Goal: Task Accomplishment & Management: Complete application form

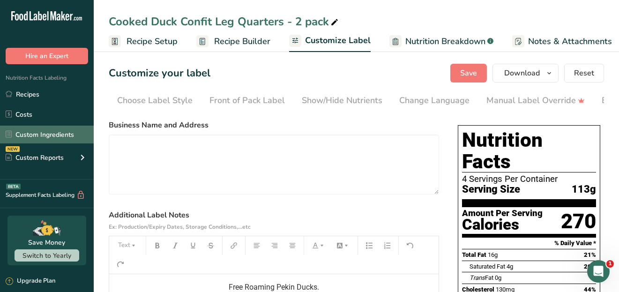
scroll to position [0, 189]
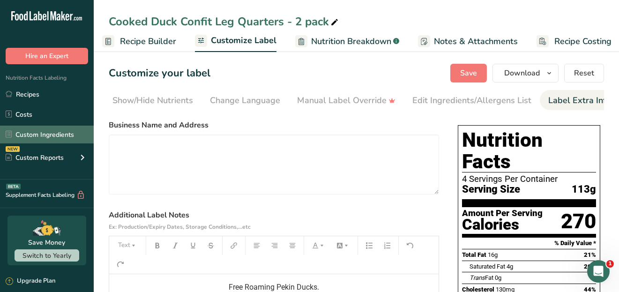
click at [35, 137] on link "Custom Ingredients" at bounding box center [47, 135] width 94 height 18
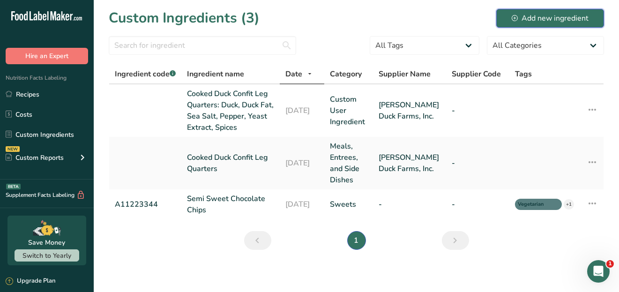
click at [524, 13] on div "Add new ingredient" at bounding box center [550, 18] width 77 height 11
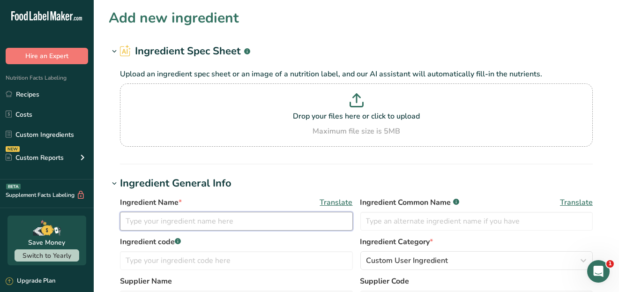
click at [174, 219] on input "text" at bounding box center [236, 221] width 233 height 19
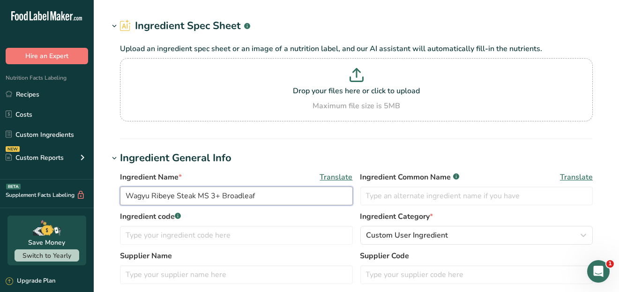
scroll to position [47, 0]
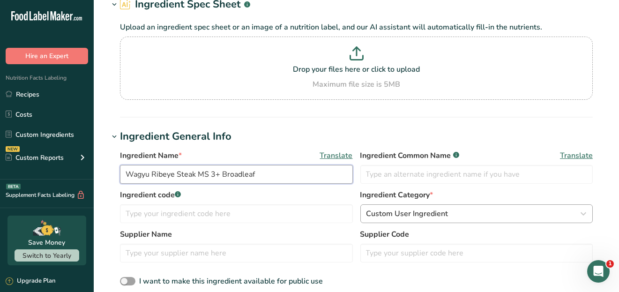
type input "Wagyu Ribeye Steak MS 3+ Broadleaf"
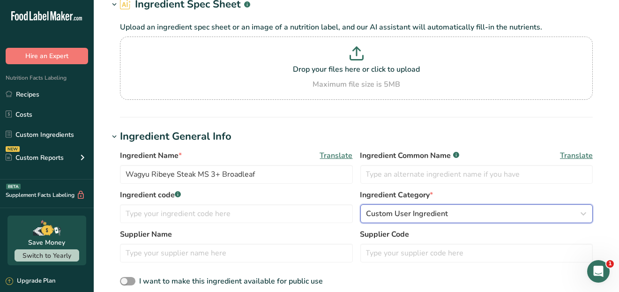
click at [459, 212] on div "Custom User Ingredient" at bounding box center [473, 213] width 215 height 11
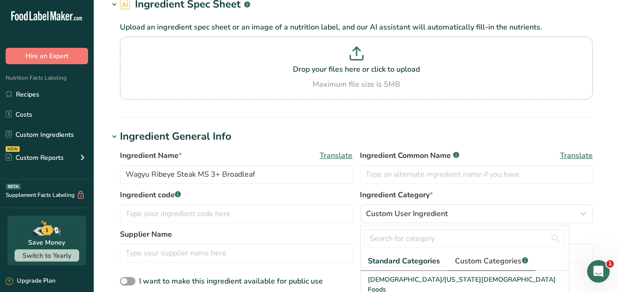
click at [500, 257] on span "Custom Categories .a-a{fill:#347362;}.b-a{fill:#fff;}" at bounding box center [491, 260] width 73 height 11
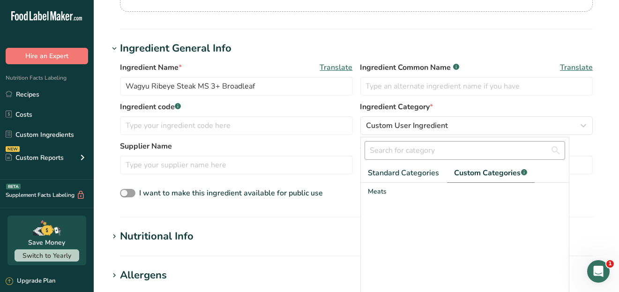
scroll to position [140, 0]
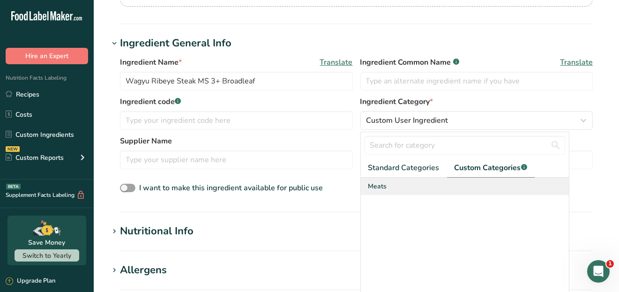
click at [386, 187] on span "Meats" at bounding box center [377, 186] width 19 height 10
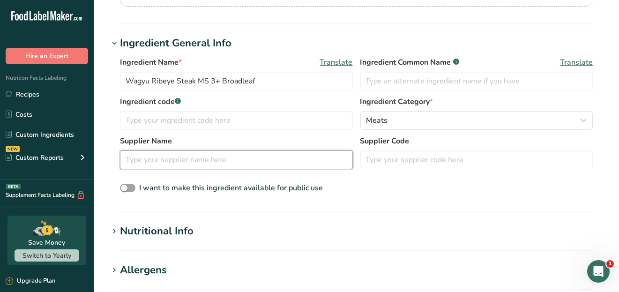
click at [151, 162] on input "text" at bounding box center [236, 159] width 233 height 19
type input "Broadleaf"
click at [130, 188] on span at bounding box center [127, 188] width 15 height 9
click at [126, 188] on input "I want to make this ingredient available for public use" at bounding box center [123, 188] width 6 height 6
checkbox input "true"
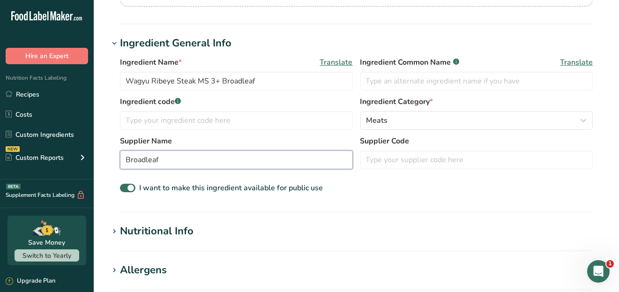
click at [186, 159] on input "Broadleaf" at bounding box center [236, 159] width 233 height 19
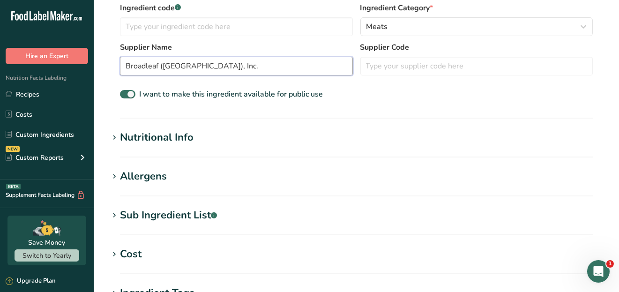
scroll to position [234, 0]
type input "Broadleaf ([GEOGRAPHIC_DATA]), Inc."
click at [165, 141] on div "Nutritional Info" at bounding box center [157, 136] width 74 height 15
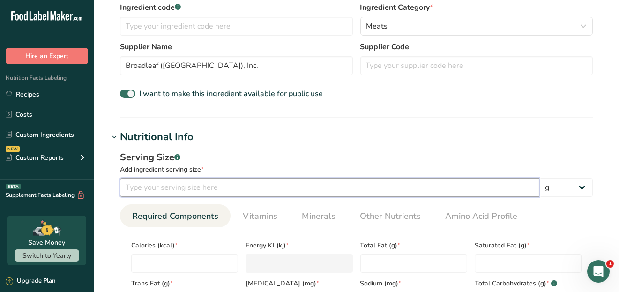
click at [158, 187] on input "number" at bounding box center [329, 187] width 419 height 19
type input "4.0"
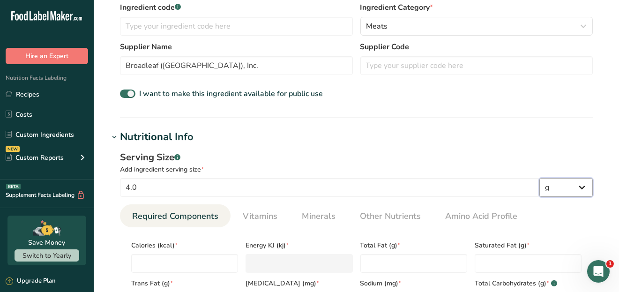
click at [555, 188] on select "g kg mg mcg lb oz l mL fl oz tbsp tsp cup qt gallon" at bounding box center [565, 187] width 53 height 19
select select "5"
click at [539, 178] on select "g kg mg mcg lb oz l mL fl oz tbsp tsp cup qt gallon" at bounding box center [565, 187] width 53 height 19
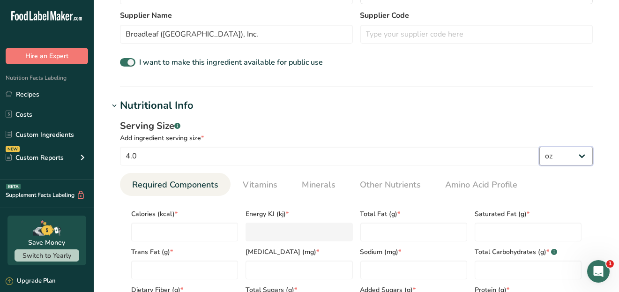
scroll to position [281, 0]
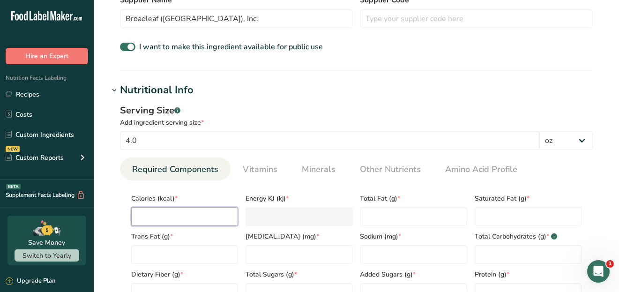
click at [158, 215] on input "number" at bounding box center [184, 216] width 107 height 19
drag, startPoint x: 151, startPoint y: 141, endPoint x: 119, endPoint y: 145, distance: 31.6
click at [119, 145] on div "Serving Size .a-a{fill:#347362;}.b-a{fill:#fff;} Add ingredient serving size * …" at bounding box center [356, 206] width 495 height 217
click at [587, 140] on select "g kg mg mcg lb oz l mL fl oz tbsp tsp cup qt gallon" at bounding box center [565, 140] width 53 height 19
click at [539, 131] on select "g kg mg mcg lb oz l mL fl oz tbsp tsp cup qt gallon" at bounding box center [565, 140] width 53 height 19
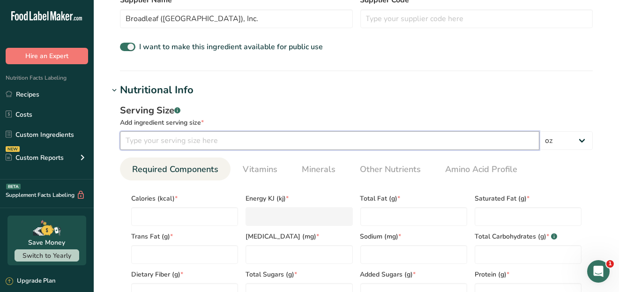
click at [166, 143] on input "number" at bounding box center [329, 140] width 419 height 19
type input "4"
click at [349, 100] on div "Serving Size .a-a{fill:#347362;}.b-a{fill:#fff;} Add ingredient serving size * …" at bounding box center [356, 206] width 495 height 217
click at [584, 141] on select "g kg mg mcg lb oz l mL fl oz tbsp tsp cup qt gallon" at bounding box center [565, 140] width 53 height 19
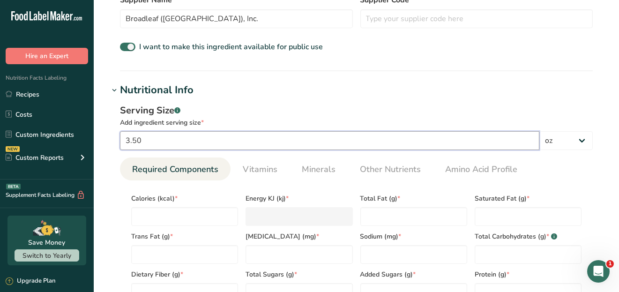
drag, startPoint x: 150, startPoint y: 139, endPoint x: 105, endPoint y: 145, distance: 45.3
click at [105, 145] on section "Add new ingredient Ingredient Spec Sheet .a-a{fill:#347362;}.b-a{fill:#fff;} Up…" at bounding box center [356, 181] width 525 height 925
type input "4.0"
click at [291, 101] on div "Serving Size .a-a{fill:#347362;}.b-a{fill:#fff;} Add ingredient serving size * …" at bounding box center [356, 206] width 495 height 217
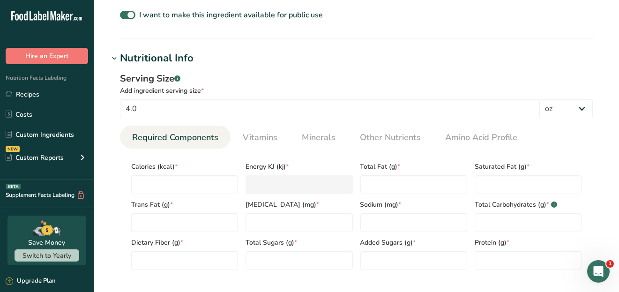
scroll to position [328, 0]
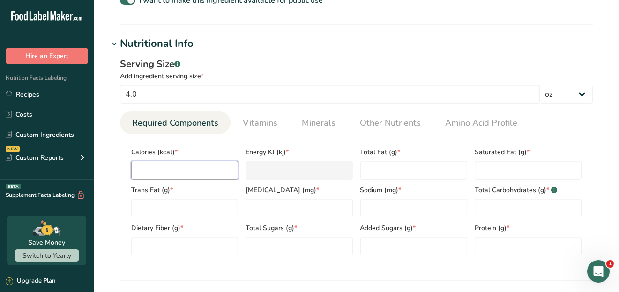
click at [147, 167] on input "number" at bounding box center [184, 170] width 107 height 19
type input "3"
type KJ "12.6"
type input "35"
type KJ "146.4"
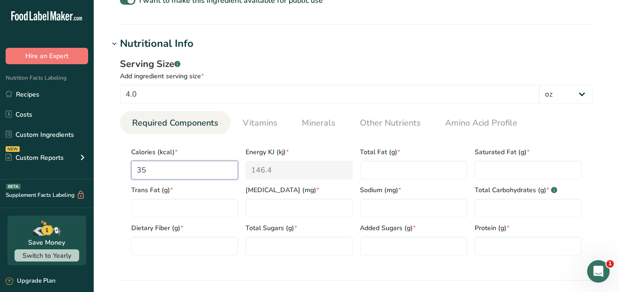
type input "350"
type KJ "1464.4"
type input "350"
click at [392, 170] on Fat "number" at bounding box center [413, 170] width 107 height 19
type Fat "24"
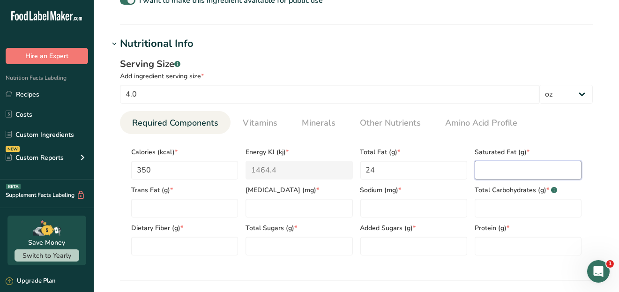
click at [522, 173] on Fat "number" at bounding box center [528, 170] width 107 height 19
type Fat "10"
click at [160, 205] on Fat "number" at bounding box center [184, 208] width 107 height 19
type Fat "0"
click at [288, 207] on input "number" at bounding box center [299, 208] width 107 height 19
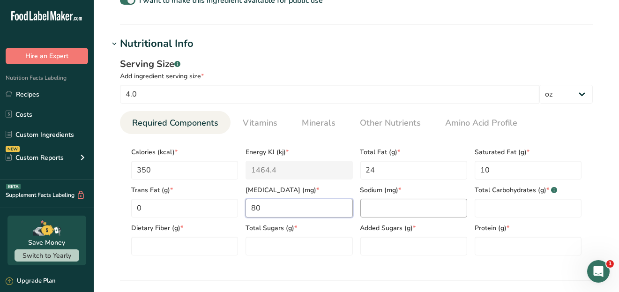
type input "80"
click at [381, 207] on input "number" at bounding box center [413, 208] width 107 height 19
type input "45"
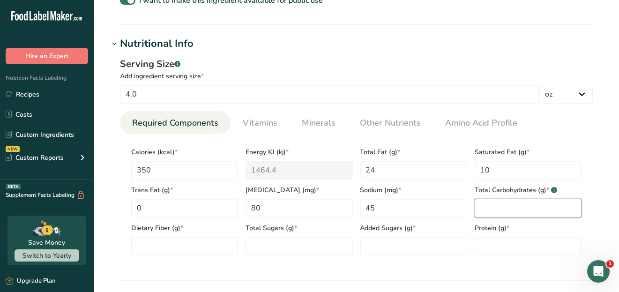
click at [487, 207] on Carbohydrates "number" at bounding box center [528, 208] width 107 height 19
type Carbohydrates "0"
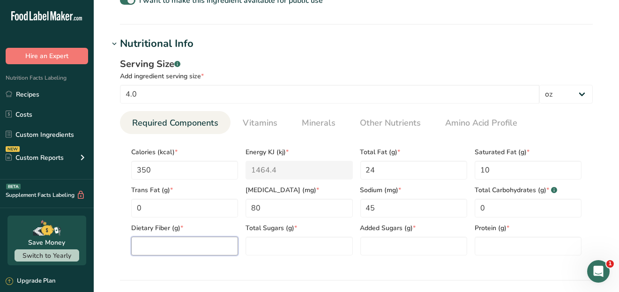
click at [158, 247] on Fiber "number" at bounding box center [184, 246] width 107 height 19
type Fiber "0"
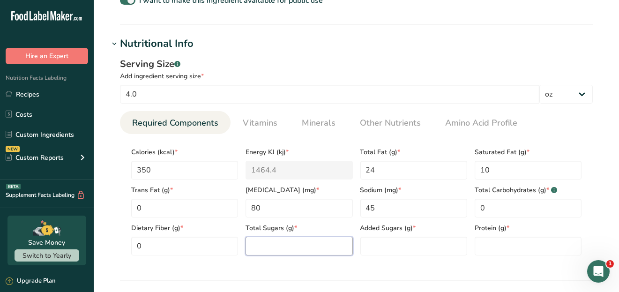
click at [255, 245] on Sugars "number" at bounding box center [299, 246] width 107 height 19
type Sugars "0"
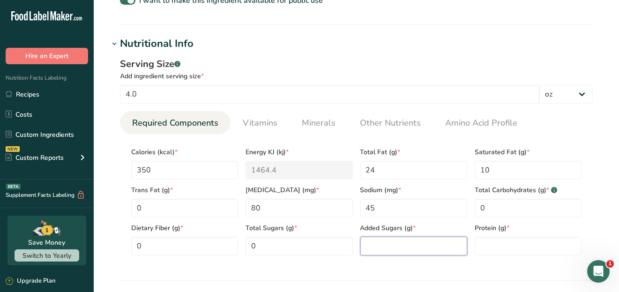
click at [376, 244] on Sugars "number" at bounding box center [413, 246] width 107 height 19
type Sugars "0"
click at [382, 171] on Fat "24" at bounding box center [413, 170] width 107 height 19
type Fat "23"
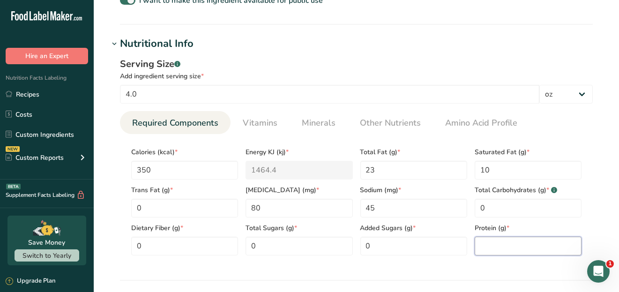
click at [498, 247] on input "number" at bounding box center [528, 246] width 107 height 19
type input "21"
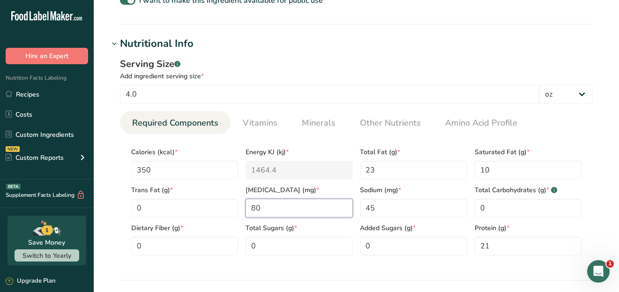
click at [259, 208] on input "80" at bounding box center [299, 208] width 107 height 19
drag, startPoint x: 269, startPoint y: 207, endPoint x: 241, endPoint y: 207, distance: 27.2
click at [241, 207] on div "Calories (kcal) * 350 Energy KJ (kj) * 1464.4 Total Fat (g) * 23 Saturated Fat …" at bounding box center [356, 199] width 458 height 114
type input "75"
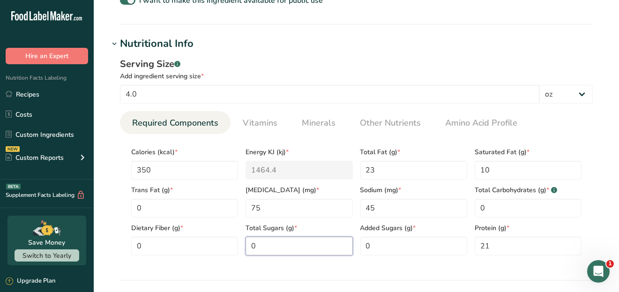
click at [312, 244] on Sugars "0" at bounding box center [299, 246] width 107 height 19
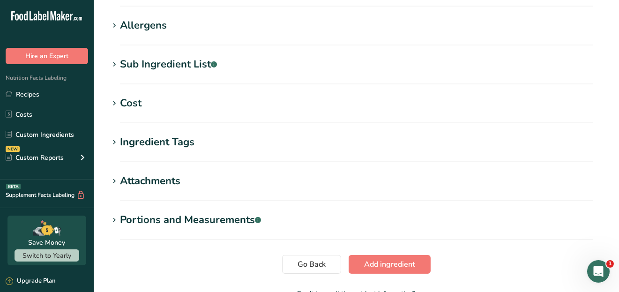
scroll to position [609, 0]
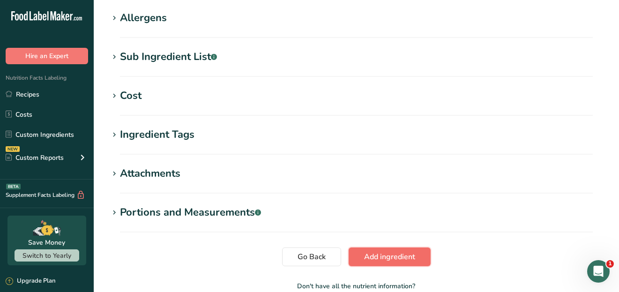
click at [379, 256] on span "Add ingredient" at bounding box center [389, 256] width 51 height 11
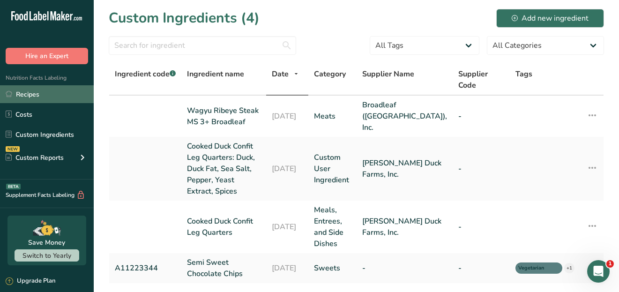
click at [29, 99] on link "Recipes" at bounding box center [47, 94] width 94 height 18
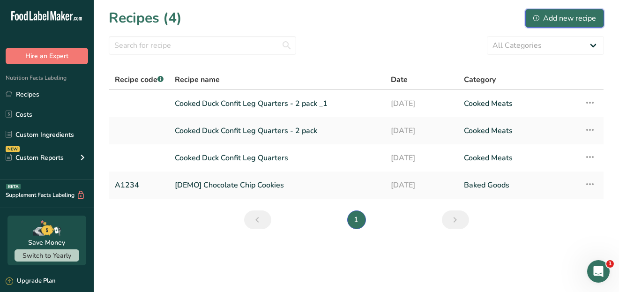
click at [588, 16] on div "Add new recipe" at bounding box center [564, 18] width 63 height 11
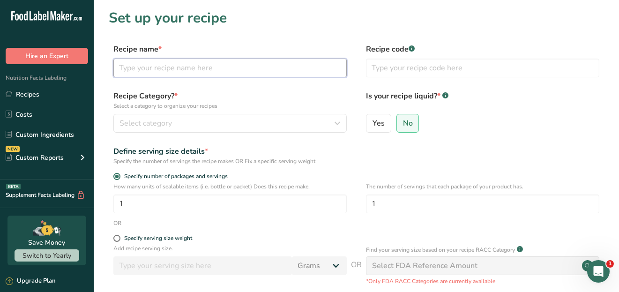
click at [162, 66] on input "text" at bounding box center [229, 68] width 233 height 19
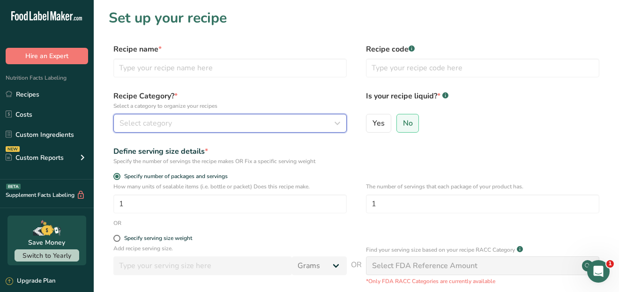
click at [242, 117] on button "Select category" at bounding box center [229, 123] width 233 height 19
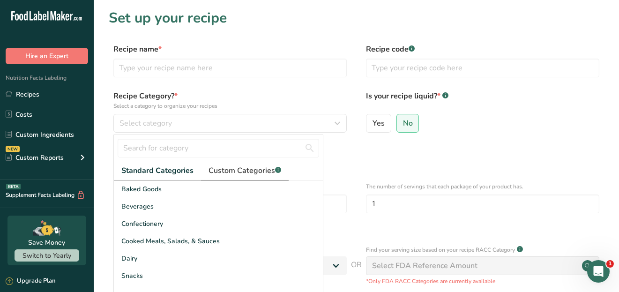
click at [228, 175] on span "Custom Categories .a-a{fill:#347362;}.b-a{fill:#fff;}" at bounding box center [245, 170] width 73 height 11
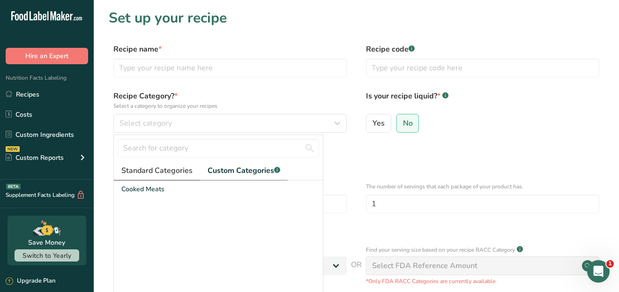
click at [142, 172] on span "Standard Categories" at bounding box center [156, 170] width 71 height 11
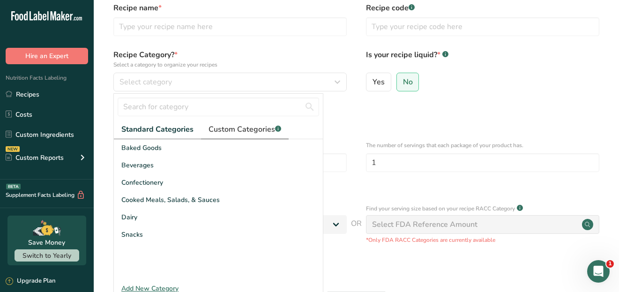
scroll to position [94, 0]
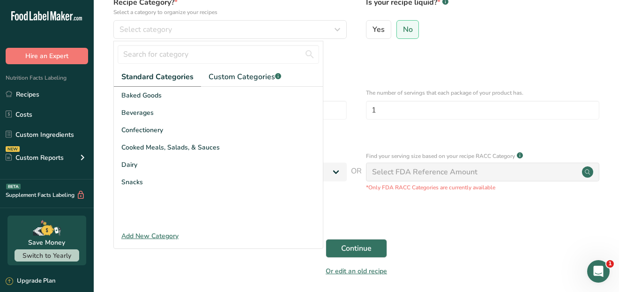
click at [162, 232] on div "Add New Category" at bounding box center [218, 236] width 209 height 10
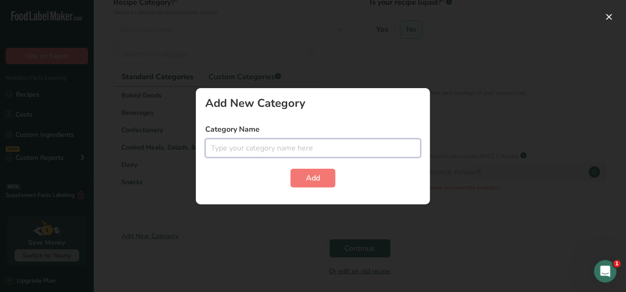
click at [227, 149] on input "text" at bounding box center [313, 148] width 216 height 19
type input "Meat"
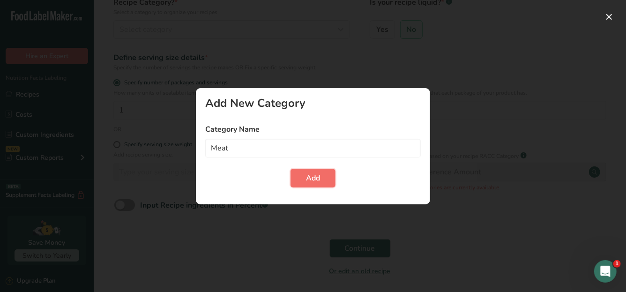
click at [310, 181] on span "Add" at bounding box center [313, 177] width 14 height 11
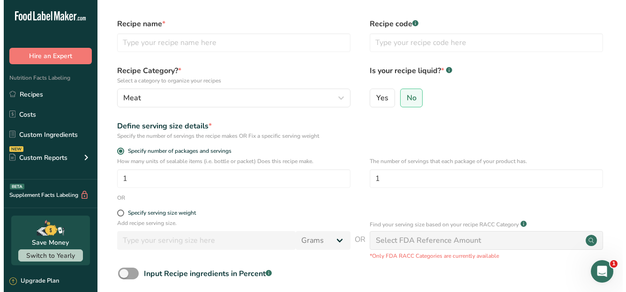
scroll to position [47, 0]
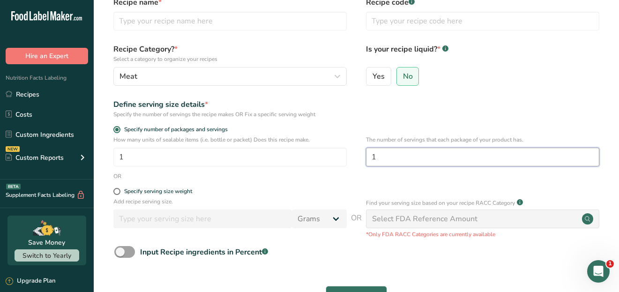
drag, startPoint x: 388, startPoint y: 156, endPoint x: 372, endPoint y: 158, distance: 16.0
click at [372, 158] on input "1" at bounding box center [482, 157] width 233 height 19
type input "4"
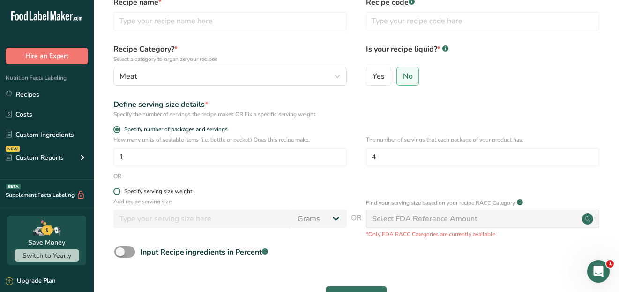
click at [117, 190] on span at bounding box center [116, 191] width 7 height 7
click at [117, 190] on input "Specify serving size weight" at bounding box center [116, 191] width 6 height 6
radio input "true"
radio input "false"
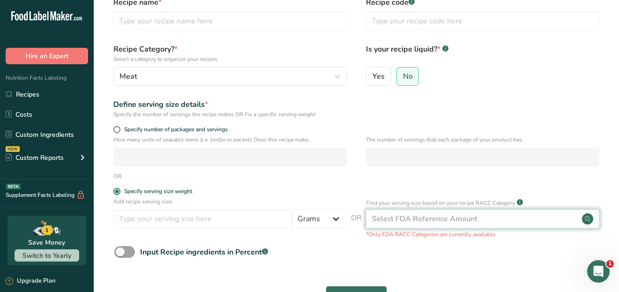
click at [416, 219] on div "Select FDA Reference Amount" at bounding box center [424, 218] width 105 height 11
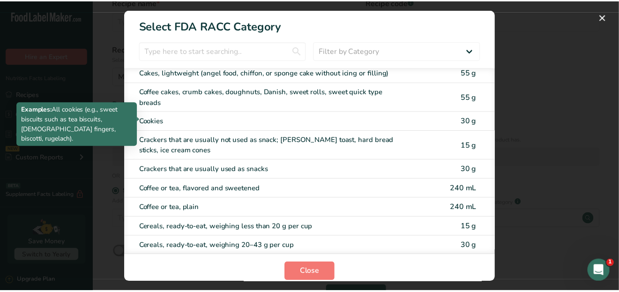
scroll to position [0, 0]
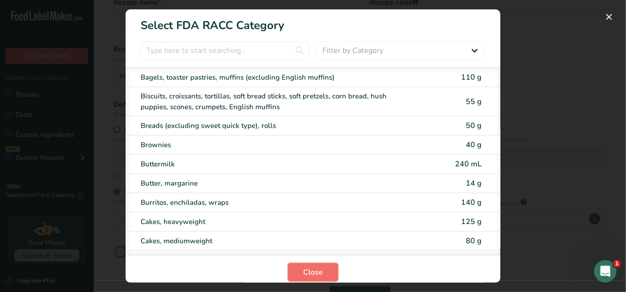
click at [326, 271] on button "Close" at bounding box center [313, 272] width 51 height 19
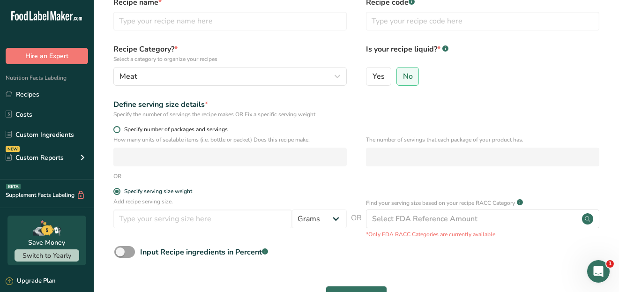
click at [117, 129] on span at bounding box center [116, 129] width 7 height 7
click at [117, 129] on input "Specify number of packages and servings" at bounding box center [116, 130] width 6 height 6
radio input "true"
radio input "false"
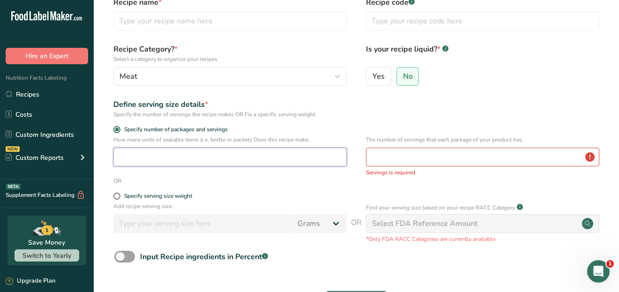
click at [132, 157] on input "number" at bounding box center [229, 157] width 233 height 19
type input "1"
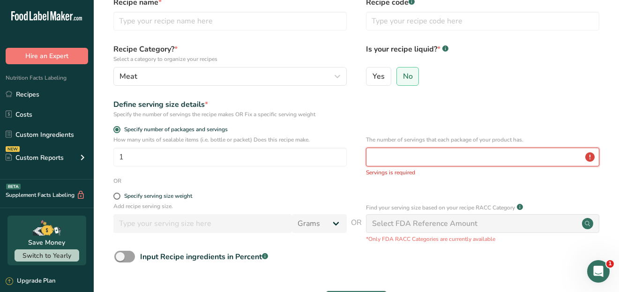
click at [378, 154] on input "number" at bounding box center [482, 157] width 233 height 19
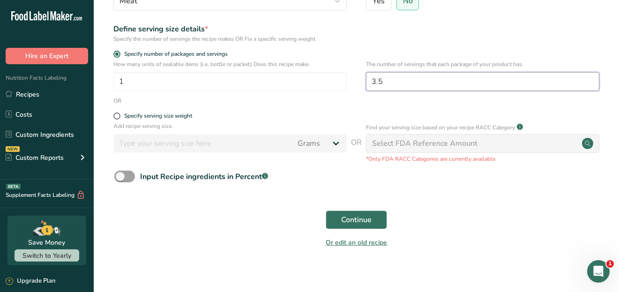
scroll to position [129, 0]
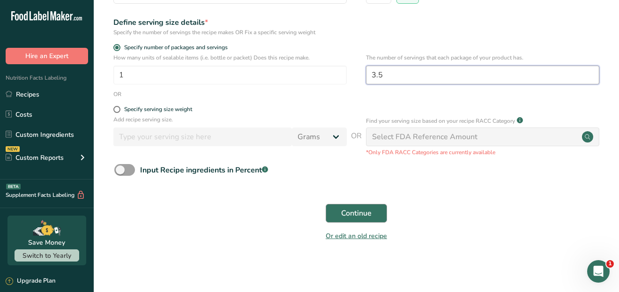
type input "3.5"
click at [362, 215] on span "Continue" at bounding box center [356, 213] width 30 height 11
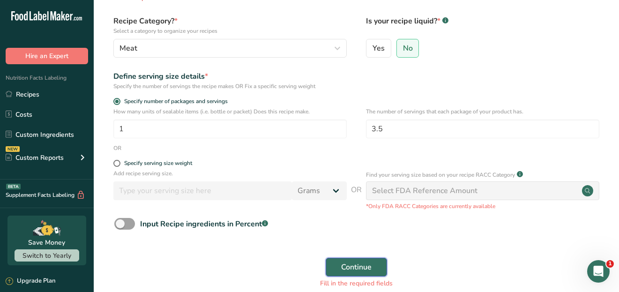
scroll to position [0, 0]
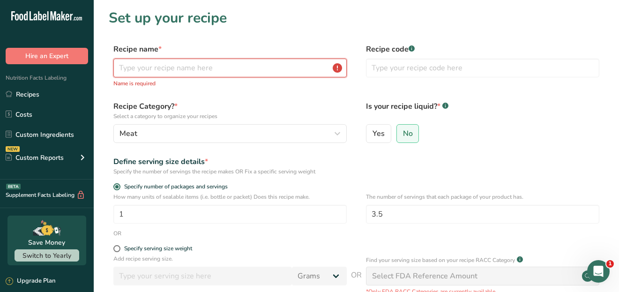
click at [140, 65] on input "text" at bounding box center [229, 68] width 233 height 19
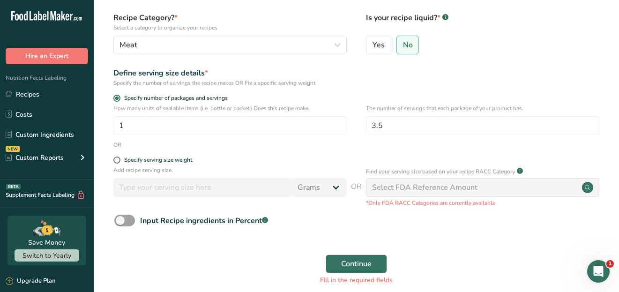
scroll to position [94, 0]
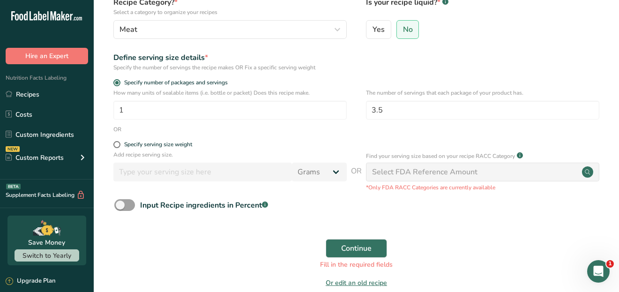
type input "Wagyu Ribeye [GEOGRAPHIC_DATA] [GEOGRAPHIC_DATA] 3+"
click at [415, 238] on div "Continue Fill in the required fields" at bounding box center [356, 254] width 495 height 42
click at [369, 254] on button "Continue" at bounding box center [356, 248] width 61 height 19
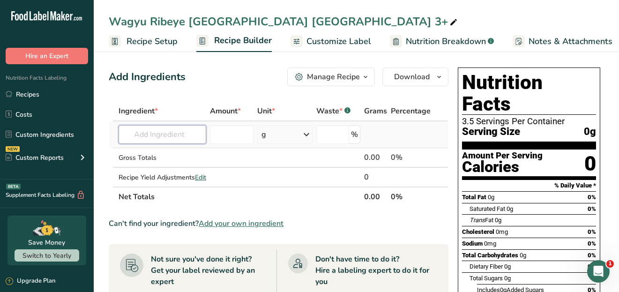
click at [152, 135] on input "text" at bounding box center [163, 134] width 88 height 19
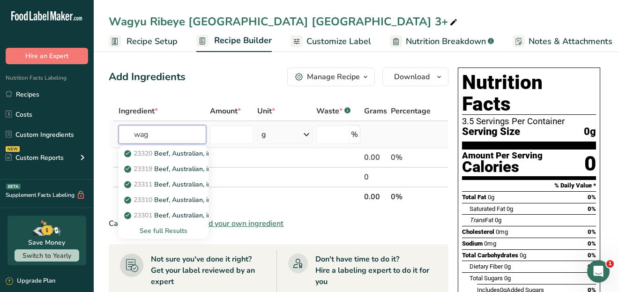
type input "wag"
click at [173, 231] on div "See full Results" at bounding box center [163, 231] width 75 height 10
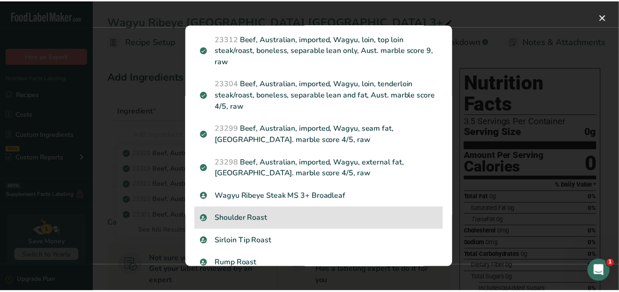
scroll to position [562, 0]
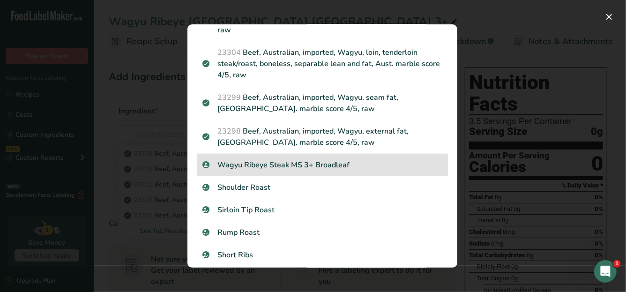
click at [294, 160] on p "Wagyu Ribeye Steak MS 3+ Broadleaf" at bounding box center [322, 164] width 240 height 11
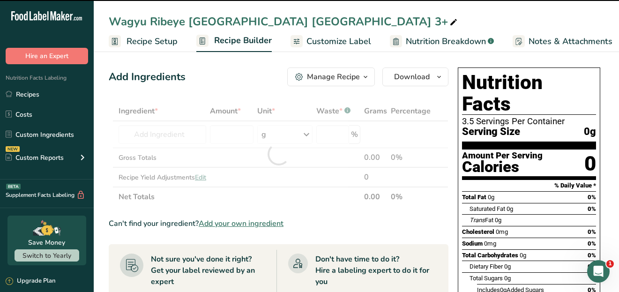
type input "0"
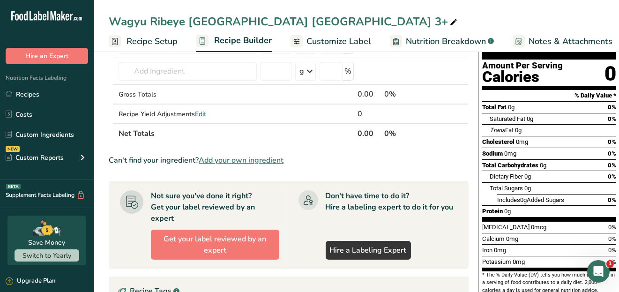
scroll to position [0, 0]
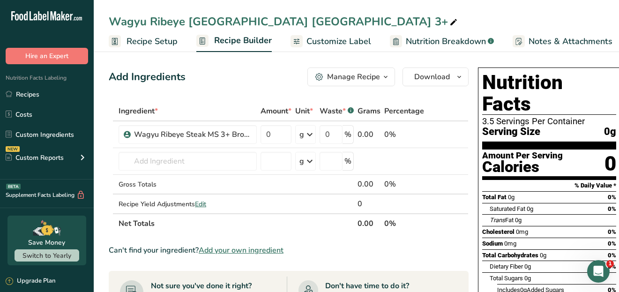
click at [343, 38] on span "Customize Label" at bounding box center [338, 41] width 65 height 13
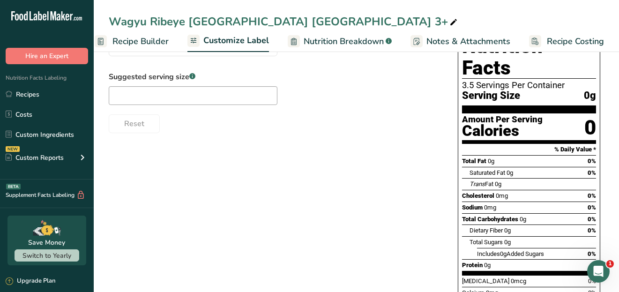
scroll to position [47, 0]
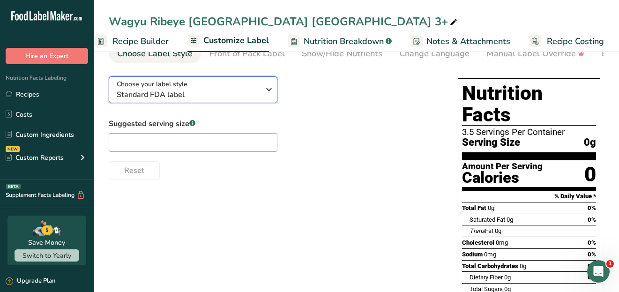
click at [269, 91] on icon "button" at bounding box center [268, 89] width 11 height 17
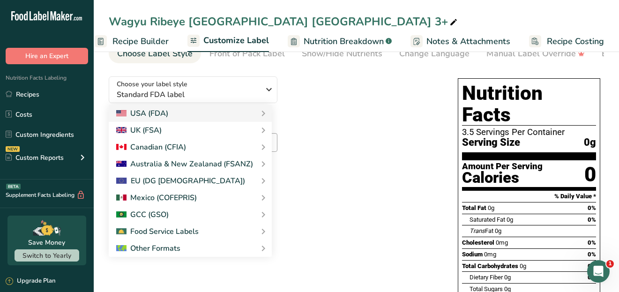
click at [328, 84] on div "Choose your label style Standard FDA label USA (FDA) Standard FDA label Tabular…" at bounding box center [274, 124] width 330 height 111
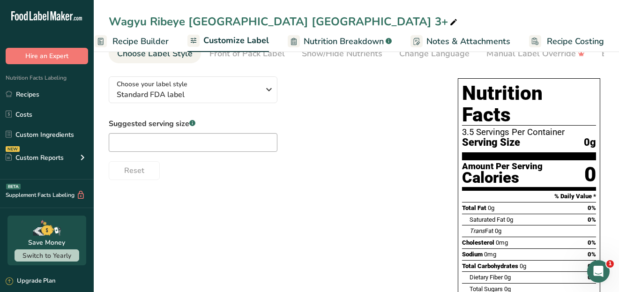
click at [353, 43] on span "Nutrition Breakdown" at bounding box center [344, 41] width 80 height 13
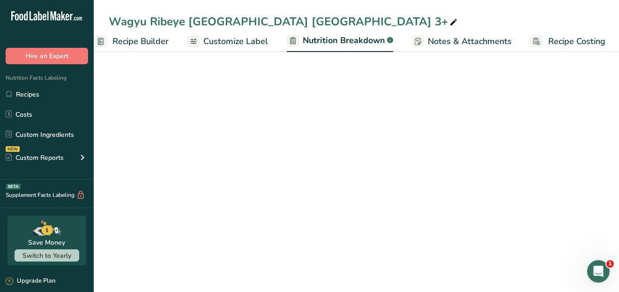
scroll to position [0, 102]
select select "Calories"
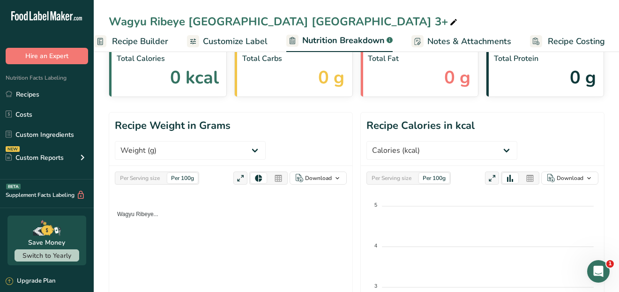
click at [438, 35] on span "Notes & Attachments" at bounding box center [469, 41] width 84 height 13
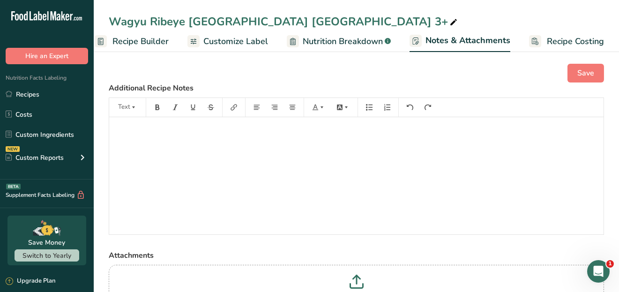
click at [239, 43] on span "Customize Label" at bounding box center [235, 41] width 65 height 13
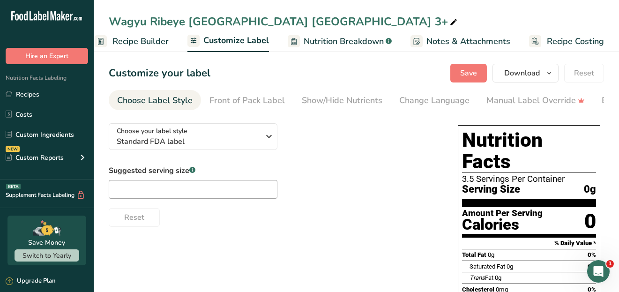
click at [136, 45] on span "Recipe Builder" at bounding box center [140, 41] width 56 height 13
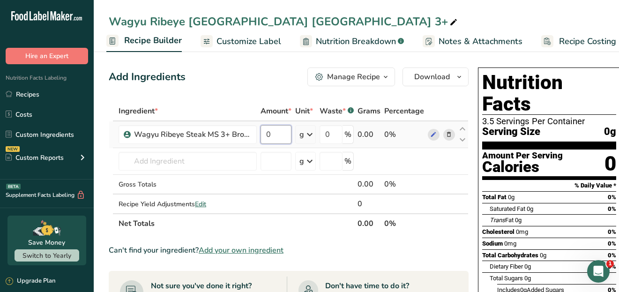
click at [275, 133] on input "0" at bounding box center [276, 134] width 31 height 19
drag, startPoint x: 271, startPoint y: 133, endPoint x: 262, endPoint y: 134, distance: 9.0
click at [262, 134] on input "0" at bounding box center [276, 134] width 31 height 19
type input "14"
click at [309, 134] on div "Ingredient * Amount * Unit * Waste * .a-a{fill:#347362;}.b-a{fill:#fff;} Grams …" at bounding box center [289, 167] width 360 height 132
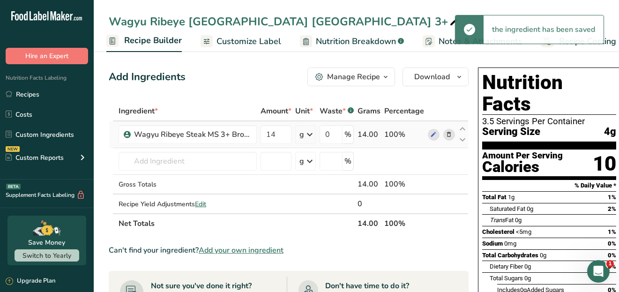
click at [310, 134] on icon at bounding box center [309, 134] width 11 height 17
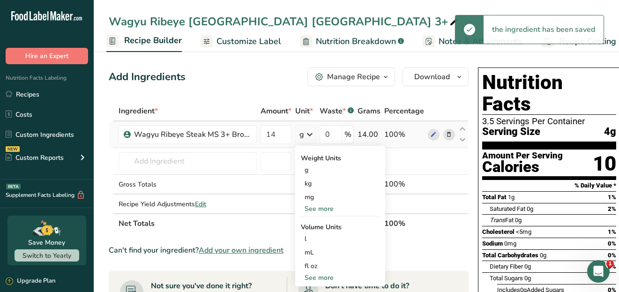
click at [322, 209] on div "See more" at bounding box center [340, 209] width 79 height 10
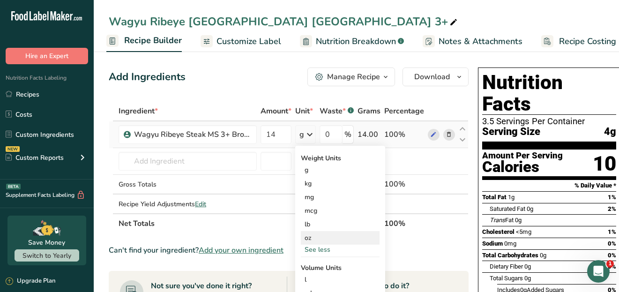
click at [322, 239] on div "oz" at bounding box center [340, 238] width 79 height 14
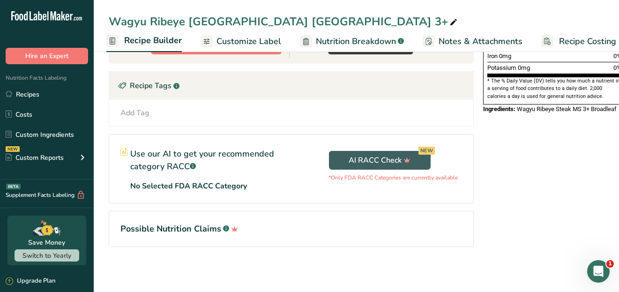
scroll to position [0, 0]
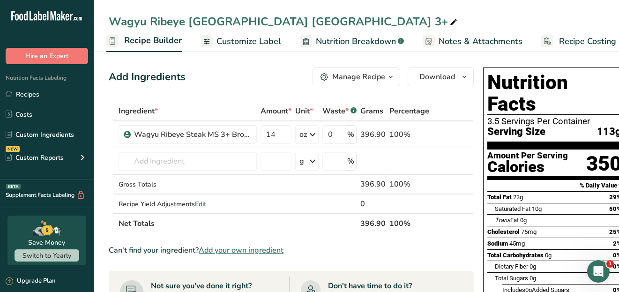
click at [236, 43] on span "Customize Label" at bounding box center [249, 41] width 65 height 13
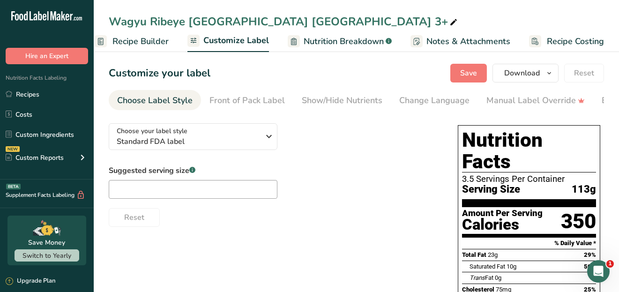
click at [323, 36] on span "Nutrition Breakdown" at bounding box center [344, 41] width 80 height 13
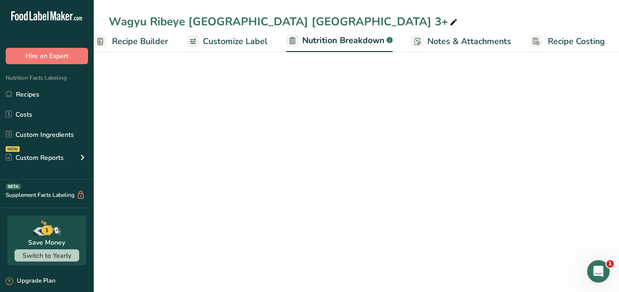
select select "Calories"
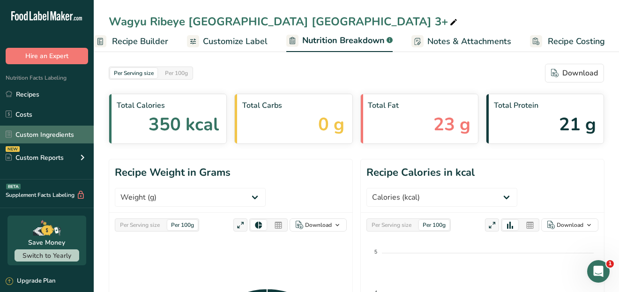
click at [38, 134] on link "Custom Ingredients" at bounding box center [47, 135] width 94 height 18
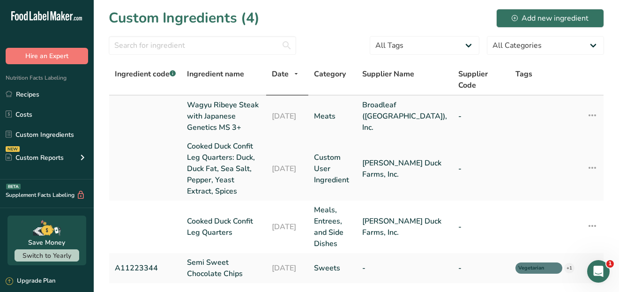
click at [226, 99] on link "Wagyu Ribeye Steak with Japanese Genetics MS 3+" at bounding box center [224, 116] width 74 height 34
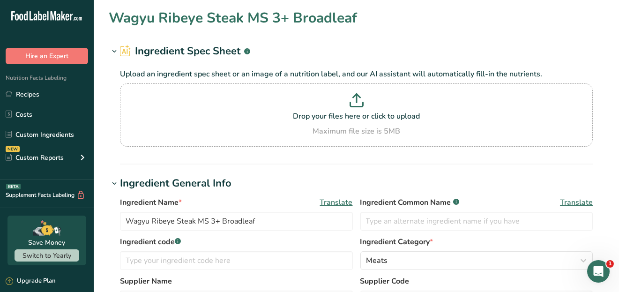
type input "Wagyu Ribeye Steak with Japanese Genetics MS 3+"
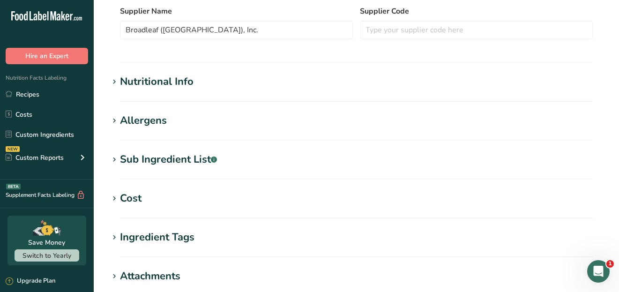
scroll to position [281, 0]
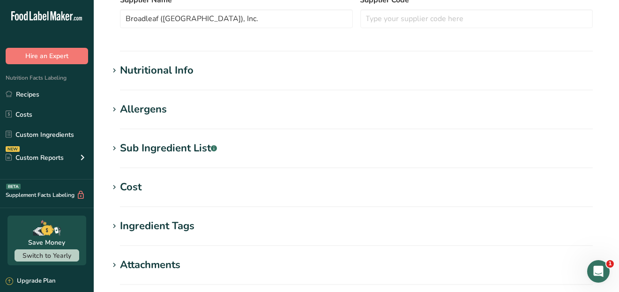
click at [253, 145] on h1 "Sub Ingredient List .a-a{fill:#347362;}.b-a{fill:#fff;}" at bounding box center [356, 148] width 495 height 15
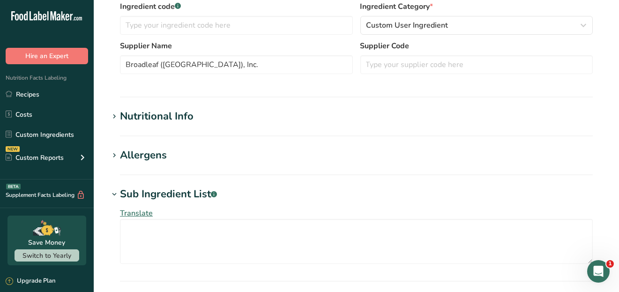
scroll to position [234, 0]
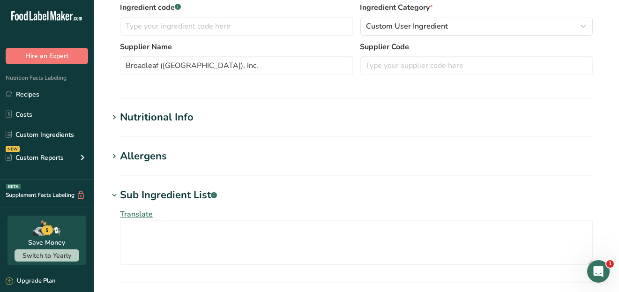
click at [228, 112] on h1 "Nutritional Info" at bounding box center [356, 117] width 495 height 15
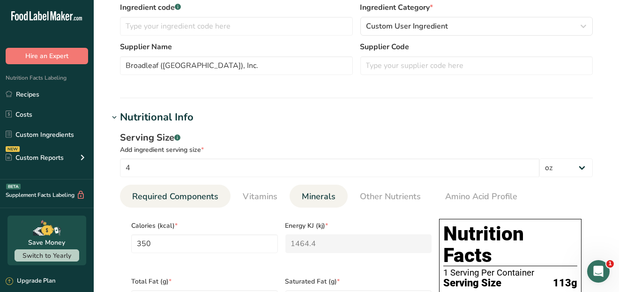
click at [302, 193] on span "Minerals" at bounding box center [319, 196] width 34 height 13
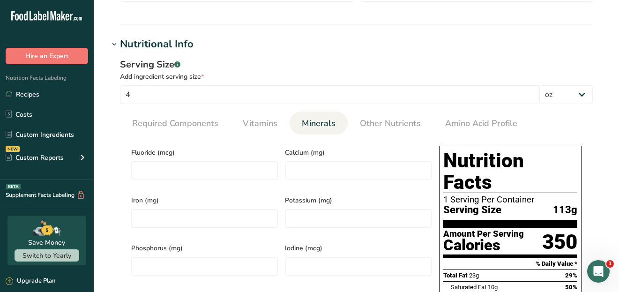
scroll to position [328, 0]
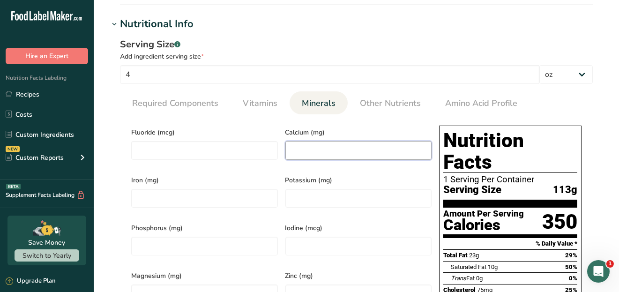
click at [306, 150] on input "number" at bounding box center [358, 150] width 147 height 19
type input "5"
click at [175, 190] on input "number" at bounding box center [204, 198] width 147 height 19
type input "3"
click at [300, 192] on input "number" at bounding box center [358, 198] width 147 height 19
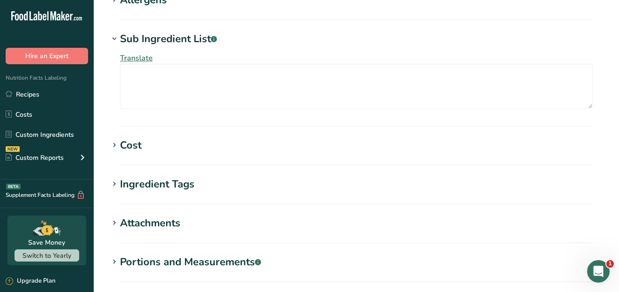
scroll to position [906, 0]
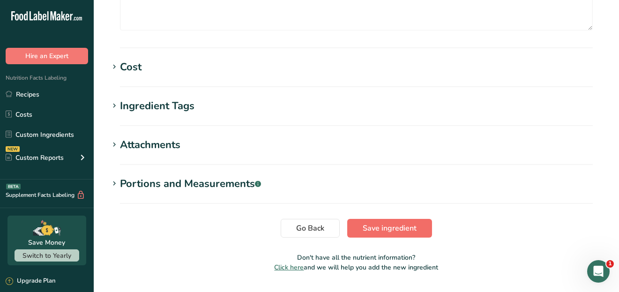
type input "297"
click at [387, 223] on span "Save ingredient" at bounding box center [390, 228] width 54 height 11
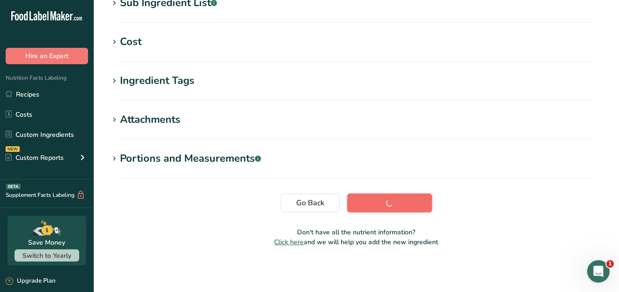
scroll to position [203, 0]
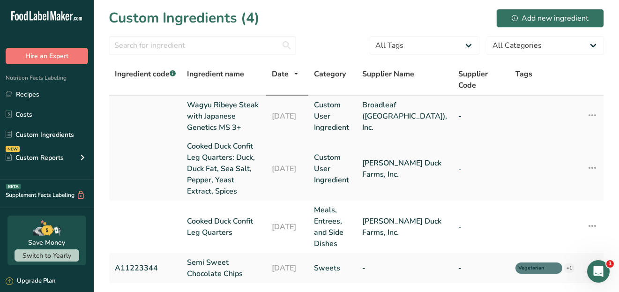
click at [210, 101] on link "Wagyu Ribeye Steak with Japanese Genetics MS 3+" at bounding box center [224, 116] width 74 height 34
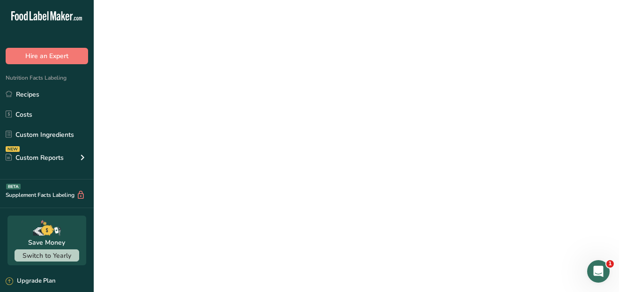
select select "5"
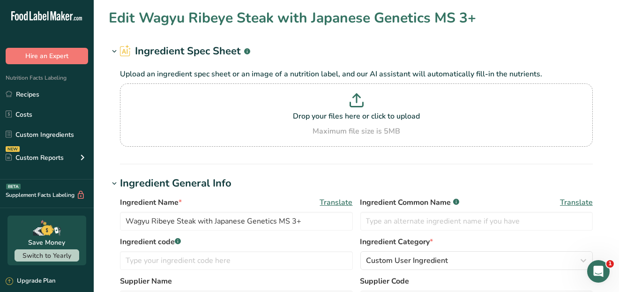
type input "5"
type input "3"
type input "297"
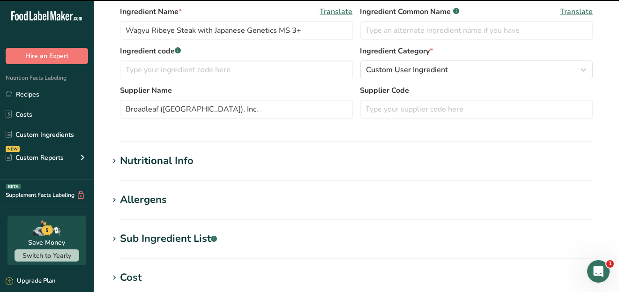
scroll to position [234, 0]
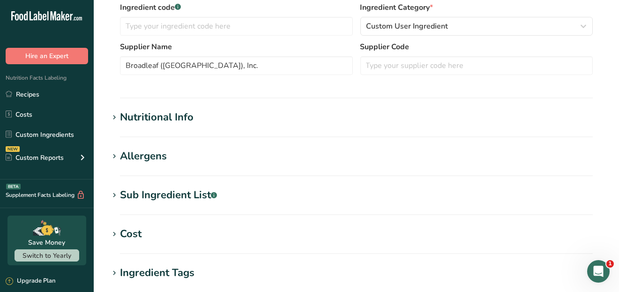
click at [234, 125] on h1 "Nutritional Info" at bounding box center [356, 117] width 495 height 15
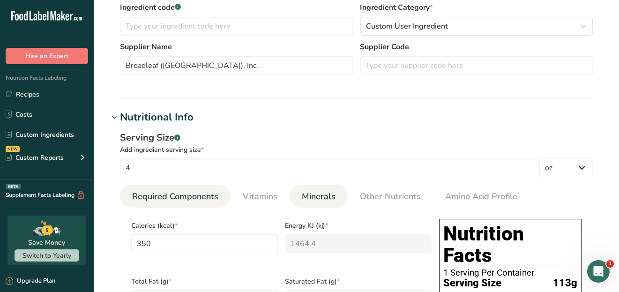
click at [320, 197] on span "Minerals" at bounding box center [319, 196] width 34 height 13
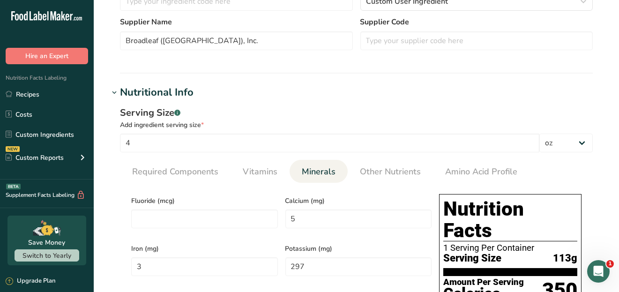
scroll to position [281, 0]
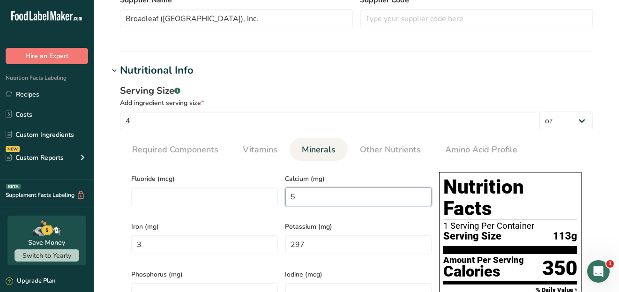
click at [319, 199] on input "5" at bounding box center [358, 196] width 147 height 19
type input "5.0"
click at [304, 241] on input "297" at bounding box center [358, 244] width 147 height 19
type input "297.0"
click at [150, 242] on input "3" at bounding box center [204, 244] width 147 height 19
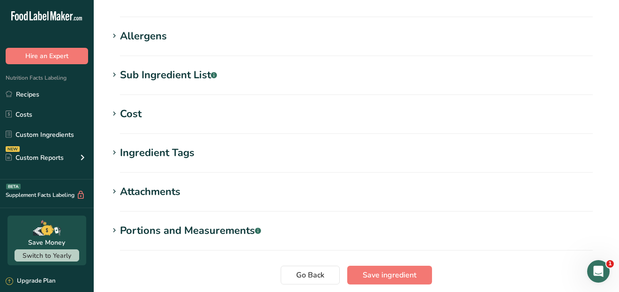
scroll to position [839, 0]
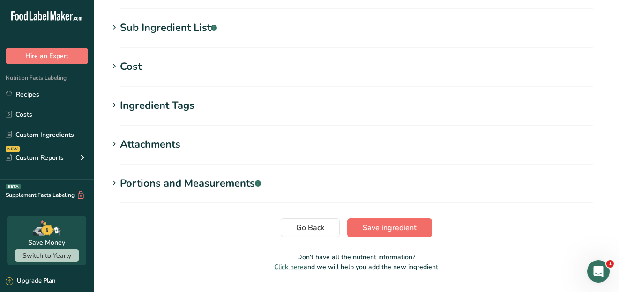
type input "3.0"
click at [396, 222] on span "Save ingredient" at bounding box center [390, 227] width 54 height 11
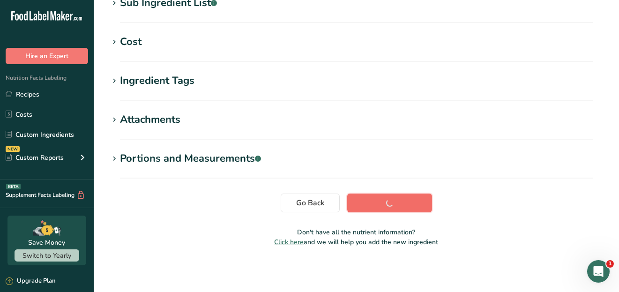
scroll to position [203, 0]
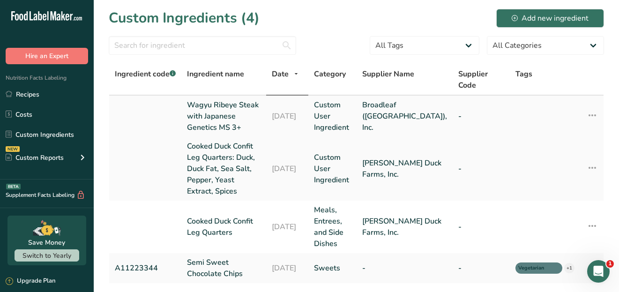
click at [237, 102] on link "Wagyu Ribeye Steak with Japanese Genetics MS 3+" at bounding box center [224, 116] width 74 height 34
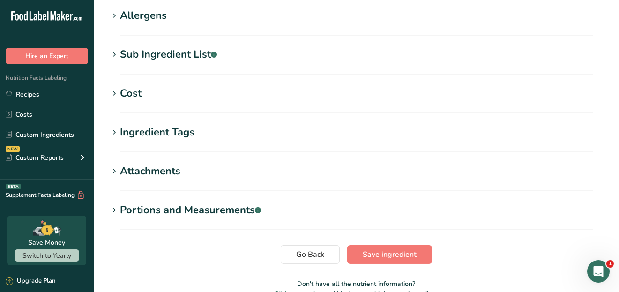
scroll to position [281, 0]
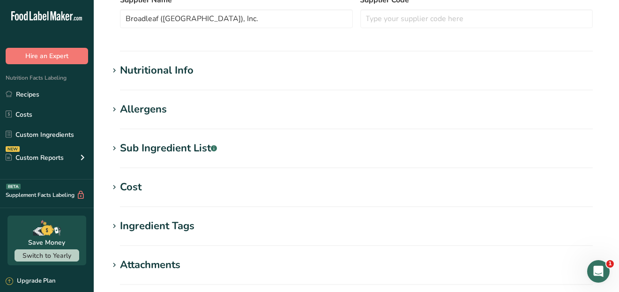
click at [241, 74] on h1 "Nutritional Info" at bounding box center [356, 70] width 495 height 15
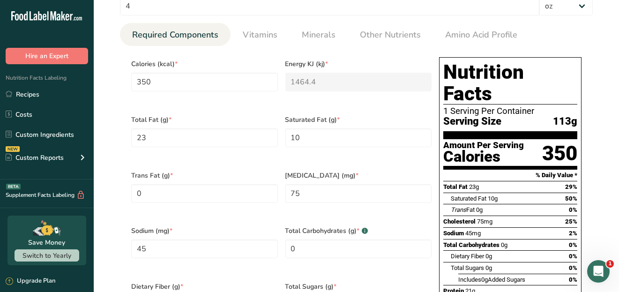
scroll to position [375, 0]
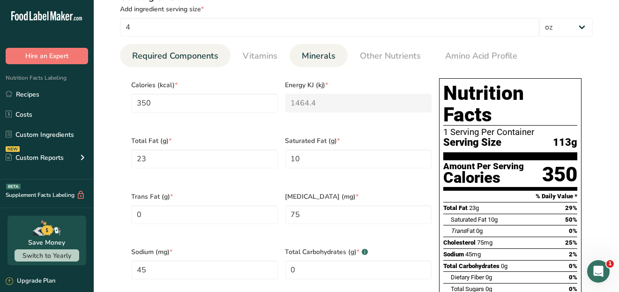
click at [322, 54] on span "Minerals" at bounding box center [319, 56] width 34 height 13
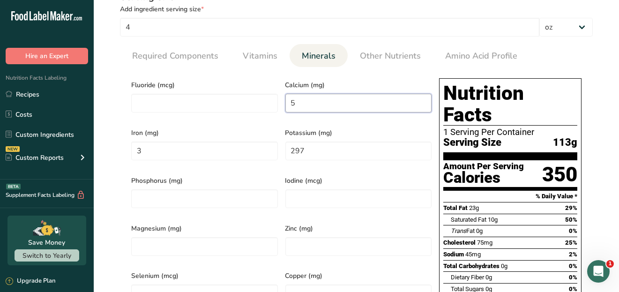
click at [310, 105] on input "5" at bounding box center [358, 103] width 147 height 19
type input "0"
click at [366, 77] on div "Calcium (mg) 0" at bounding box center [359, 99] width 154 height 48
drag, startPoint x: 316, startPoint y: 101, endPoint x: 279, endPoint y: 105, distance: 37.3
click at [279, 105] on div "Fluoride (mcg) Calcium (mg) 0 Iron (mg) 3 Potassium (mg) 297 Phosphorus (mg) Io…" at bounding box center [281, 242] width 308 height 334
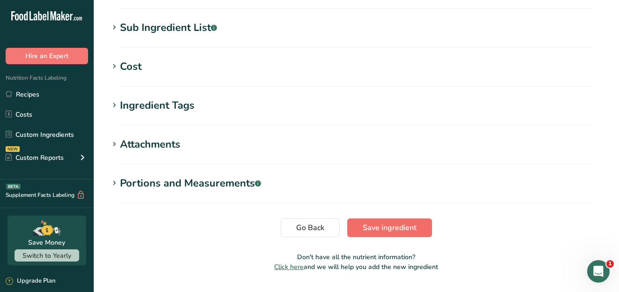
type input "0.0002"
click at [392, 222] on span "Save ingredient" at bounding box center [390, 227] width 54 height 11
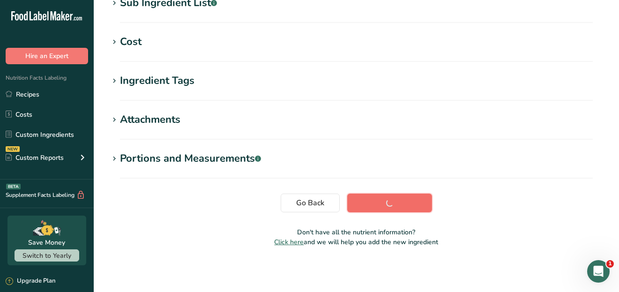
scroll to position [203, 0]
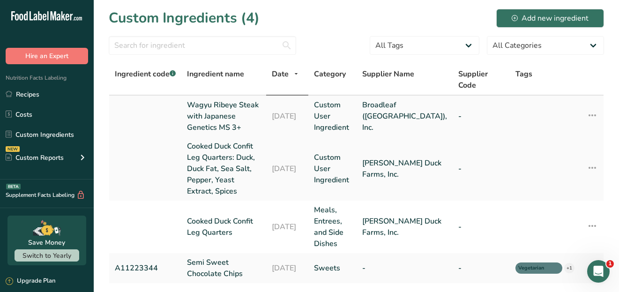
click at [226, 102] on link "Wagyu Ribeye Steak with Japanese Genetics MS 3+" at bounding box center [224, 116] width 74 height 34
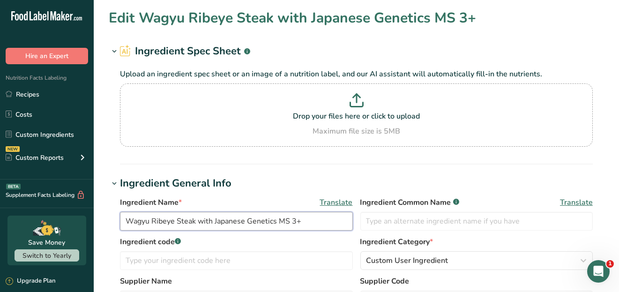
click at [291, 221] on input "Wagyu Ribeye Steak with Japanese Genetics MS 3+" at bounding box center [236, 221] width 233 height 19
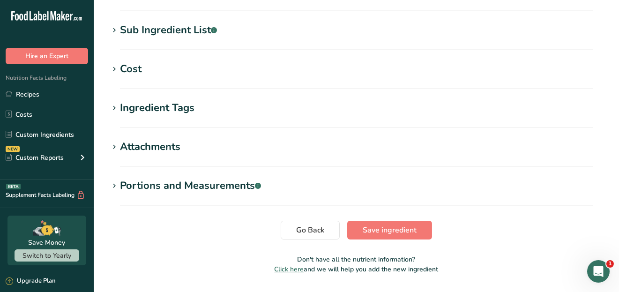
scroll to position [426, 0]
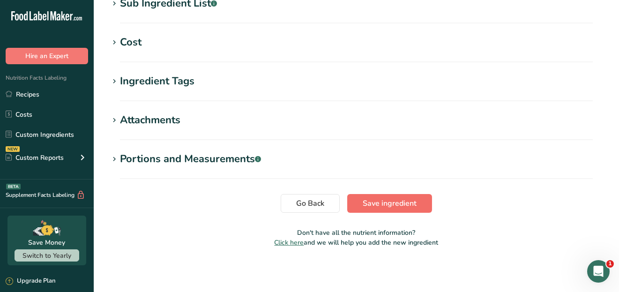
type input "Wagyu Ribeye Steak with Japanese Genetics MS3+"
click at [405, 204] on span "Save ingredient" at bounding box center [390, 203] width 54 height 11
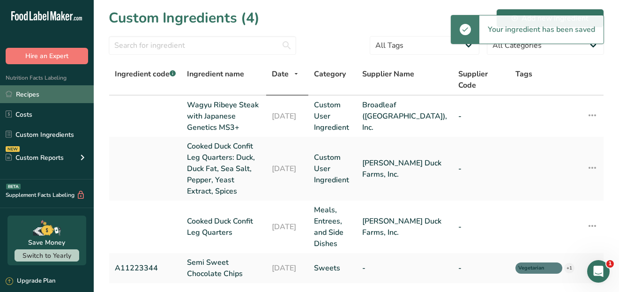
click at [32, 93] on link "Recipes" at bounding box center [47, 94] width 94 height 18
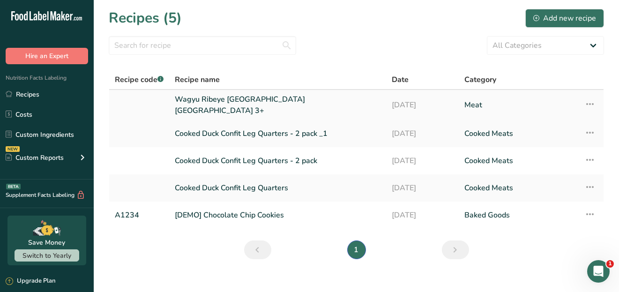
click at [231, 101] on link "Wagyu Ribeye [GEOGRAPHIC_DATA] [GEOGRAPHIC_DATA] 3+" at bounding box center [278, 105] width 206 height 22
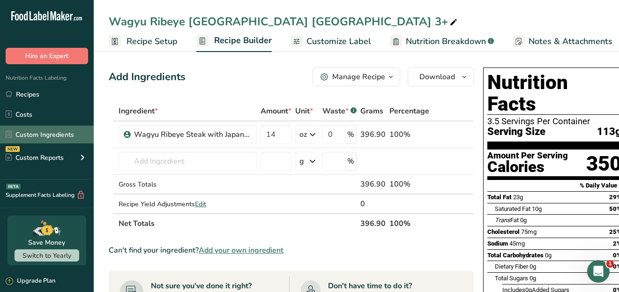
click at [33, 134] on link "Custom Ingredients" at bounding box center [47, 135] width 94 height 18
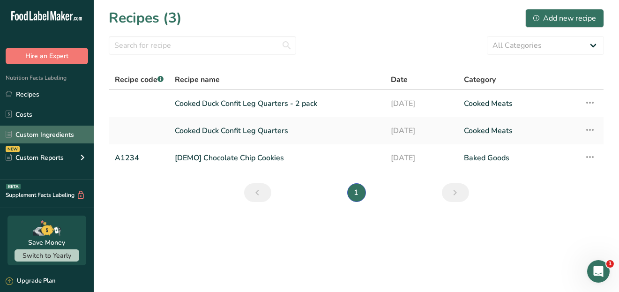
click at [49, 134] on link "Custom Ingredients" at bounding box center [47, 135] width 94 height 18
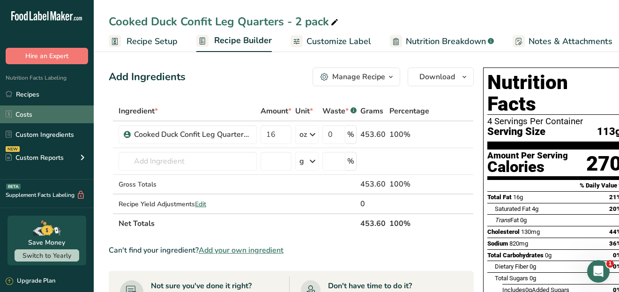
scroll to position [0, 3]
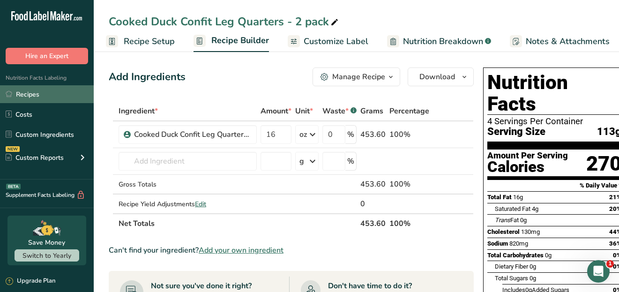
click at [29, 92] on link "Recipes" at bounding box center [47, 94] width 94 height 18
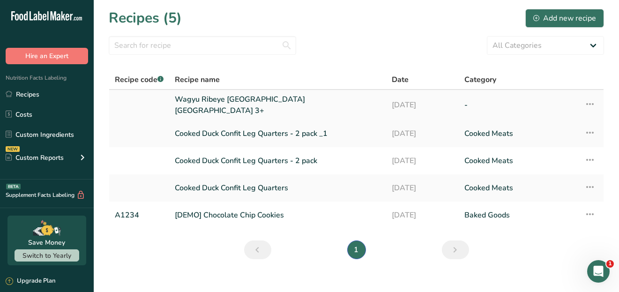
click at [219, 103] on link "Wagyu Ribeye [GEOGRAPHIC_DATA] [GEOGRAPHIC_DATA] 3+" at bounding box center [278, 105] width 206 height 22
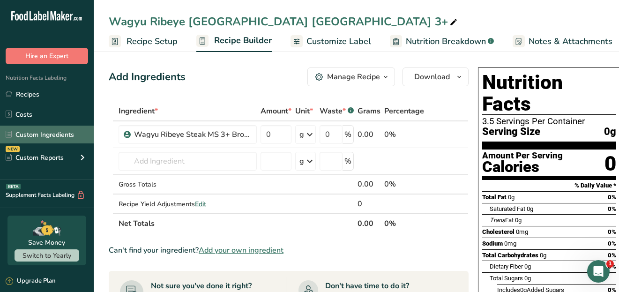
click at [38, 131] on link "Custom Ingredients" at bounding box center [47, 135] width 94 height 18
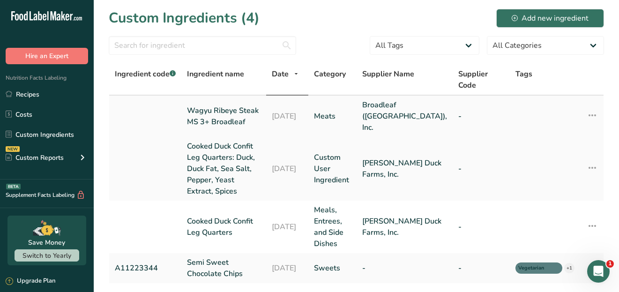
click at [219, 105] on link "Wagyu Ribeye Steak MS 3+ Broadleaf" at bounding box center [224, 116] width 74 height 22
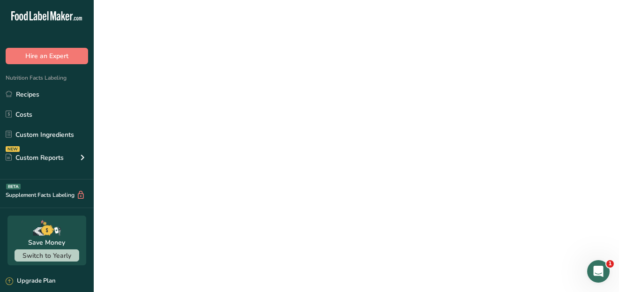
select select "5"
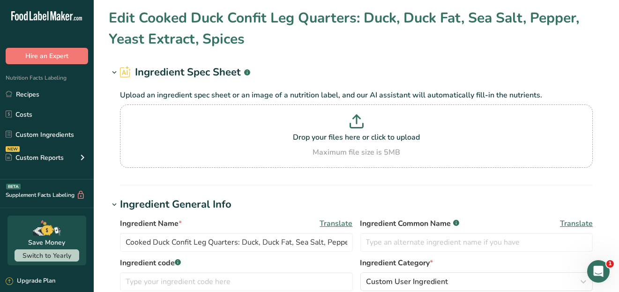
type input "Wagyu Ribeye Steak MS 3+ Broadleaf"
type input "Broadleaf ([GEOGRAPHIC_DATA]), Inc."
type input "350"
type KJ "1464.4"
type Fat "23"
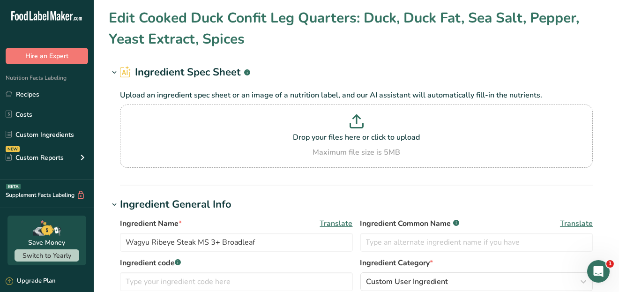
type Fat "10"
type Fat "0"
type input "75"
type input "45"
type Carbohydrates "0"
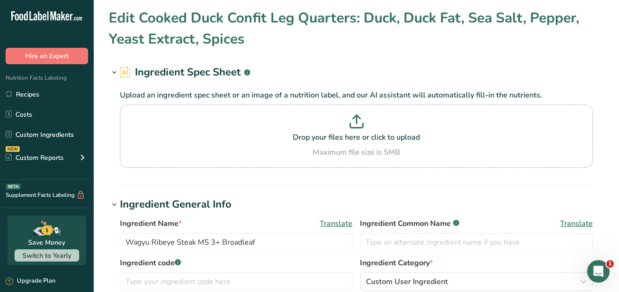
type Fiber "0"
type Sugars "0"
type input "21"
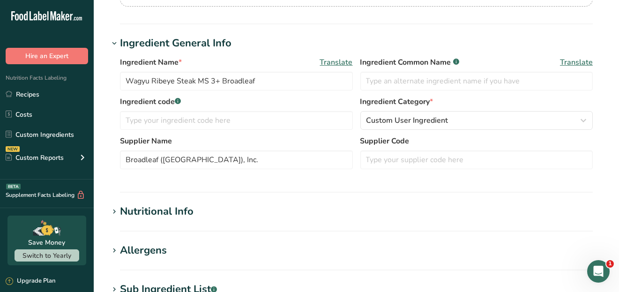
scroll to position [187, 0]
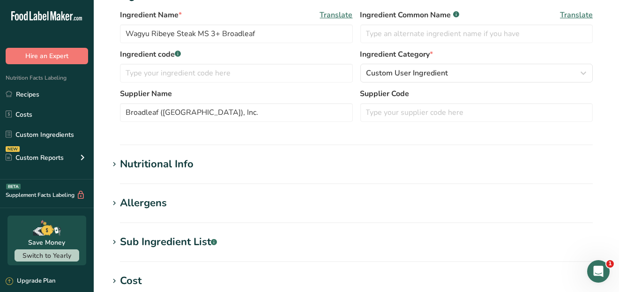
click at [227, 161] on h1 "Nutritional Info" at bounding box center [356, 164] width 495 height 15
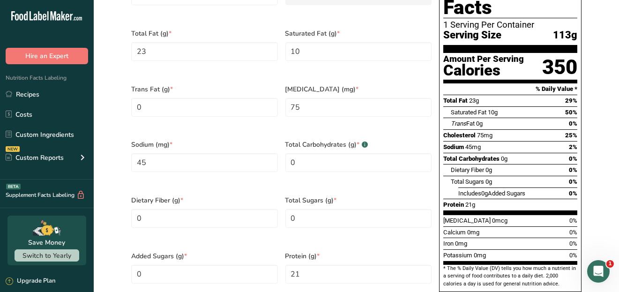
scroll to position [375, 0]
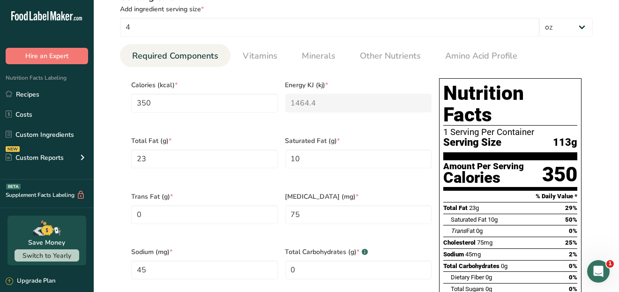
drag, startPoint x: 499, startPoint y: 114, endPoint x: 564, endPoint y: 57, distance: 86.0
click at [564, 57] on ul "Required Components Vitamins Minerals Other Nutrients Amino Acid Profile" at bounding box center [356, 55] width 473 height 23
click at [40, 133] on link "Custom Ingredients" at bounding box center [47, 135] width 94 height 18
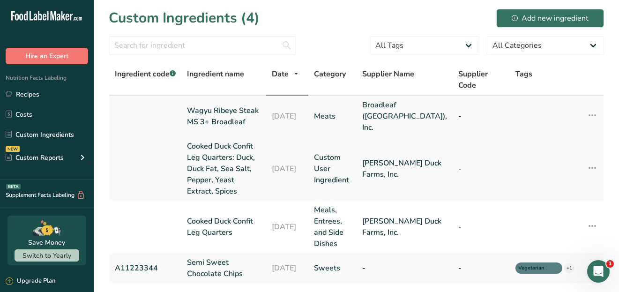
click at [217, 105] on link "Wagyu Ribeye Steak MS 3+ Broadleaf" at bounding box center [224, 116] width 74 height 22
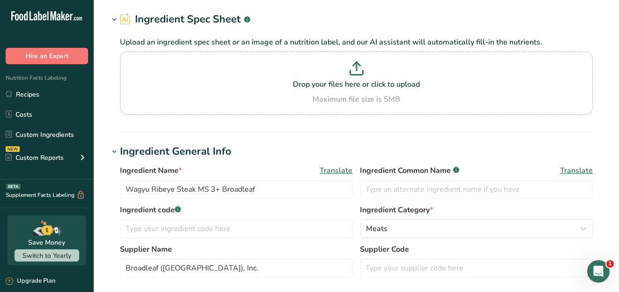
scroll to position [47, 0]
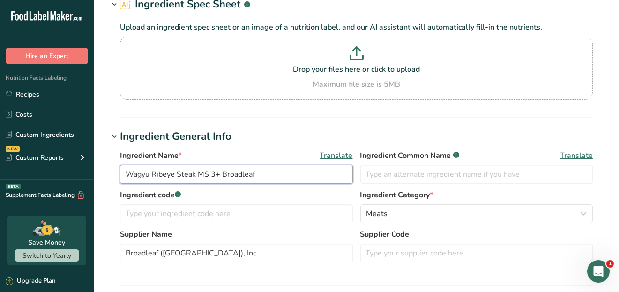
click at [126, 175] on input "Wagyu Ribeye Steak MS 3+ Broadleaf" at bounding box center [236, 174] width 233 height 19
click at [197, 172] on input "Wagyu Ribeye Steak MS 3+ Broadleaf" at bounding box center [236, 174] width 233 height 19
click at [341, 175] on input "Wagyu Ribeye Steak with Japanese Genetics MS 3+ Broadleaf" at bounding box center [236, 174] width 233 height 19
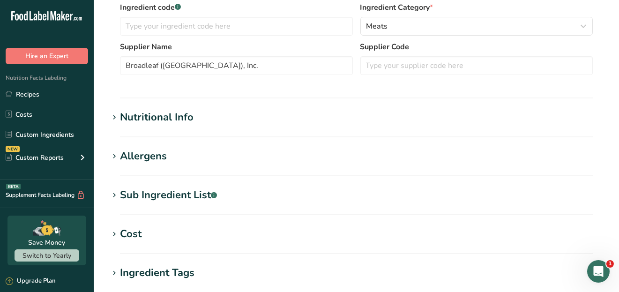
scroll to position [375, 0]
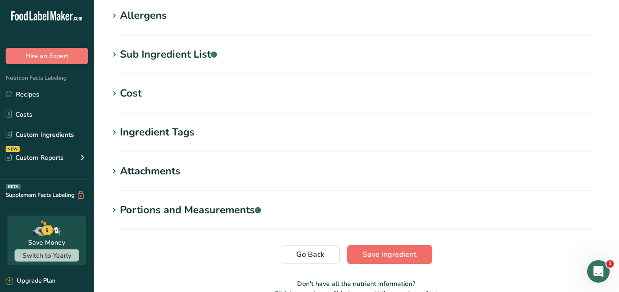
type input "Wagyu Ribeye Steak with Japanese Genetics MS 3+"
click at [412, 256] on span "Save ingredient" at bounding box center [390, 254] width 54 height 11
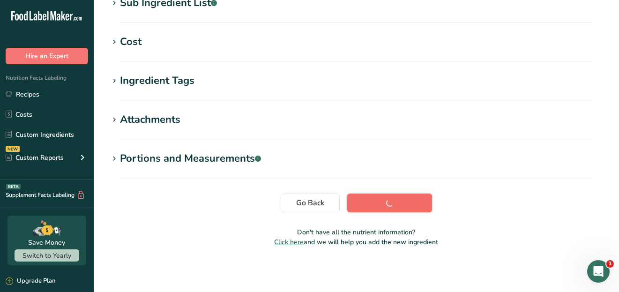
scroll to position [152, 0]
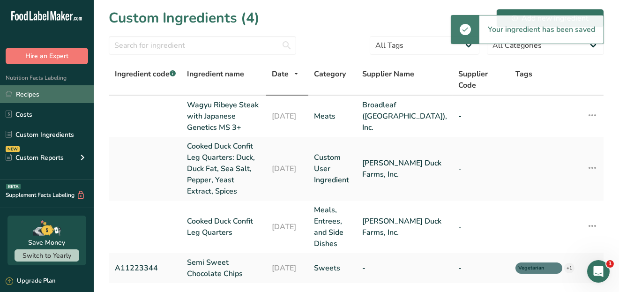
click at [30, 95] on link "Recipes" at bounding box center [47, 94] width 94 height 18
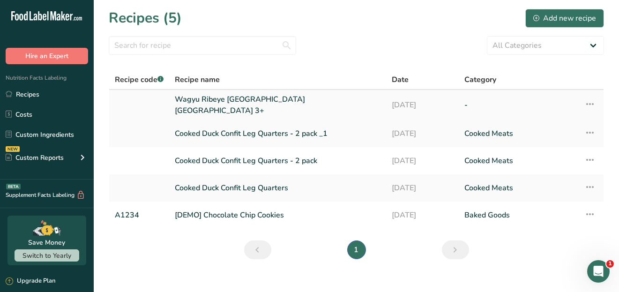
click at [244, 104] on link "Wagyu Ribeye [GEOGRAPHIC_DATA] [GEOGRAPHIC_DATA] 3+" at bounding box center [278, 105] width 206 height 22
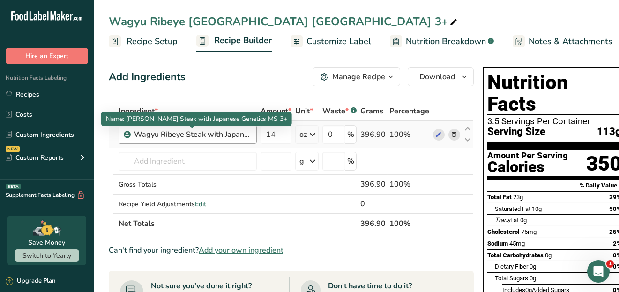
click at [201, 134] on div "Wagyu Ribeye Steak with Japanese Genetics MS 3+" at bounding box center [192, 134] width 117 height 11
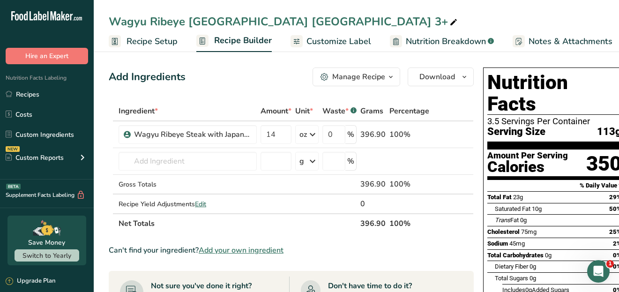
click at [327, 40] on span "Customize Label" at bounding box center [338, 41] width 65 height 13
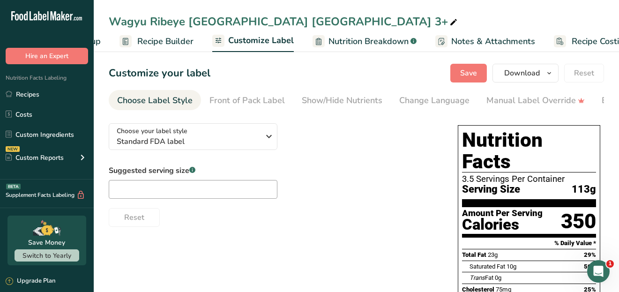
scroll to position [0, 102]
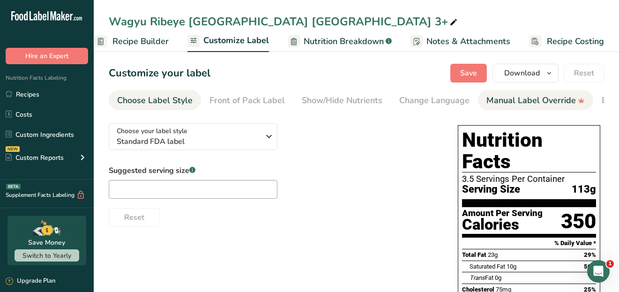
drag, startPoint x: 448, startPoint y: 109, endPoint x: 496, endPoint y: 108, distance: 48.3
click at [496, 108] on ul "Choose Label Style Front of Pack Label Show/Hide Nutrients Change Language Manu…" at bounding box center [356, 100] width 495 height 20
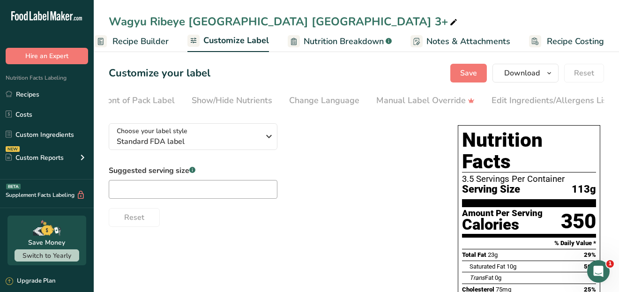
scroll to position [0, 140]
click at [560, 112] on section "Customize your label Save Download Choose what to show on your downloaded label…" at bounding box center [356, 269] width 525 height 440
drag, startPoint x: 549, startPoint y: 112, endPoint x: 588, endPoint y: 111, distance: 38.4
click at [588, 111] on section "Customize your label Save Download Choose what to show on your downloaded label…" at bounding box center [356, 269] width 525 height 440
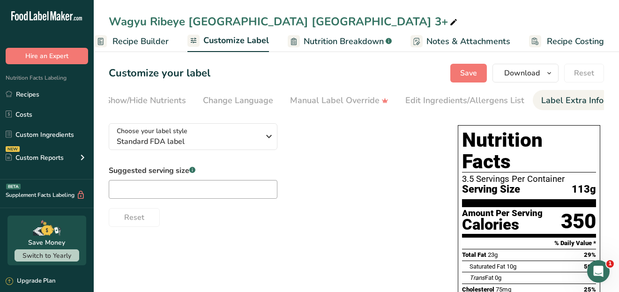
click at [574, 107] on link "Label Extra Info" at bounding box center [572, 100] width 62 height 21
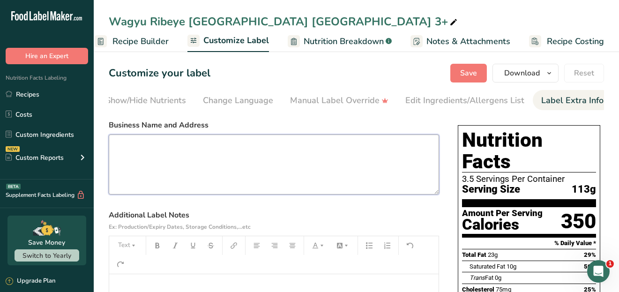
click at [121, 144] on textarea at bounding box center [274, 164] width 330 height 60
paste textarea "5600 Alameda St, Vernon, CA 90058"
click at [173, 160] on textarea "Broadleaf (USS), Inc. [STREET_ADDRESS][PERSON_NAME]" at bounding box center [274, 164] width 330 height 60
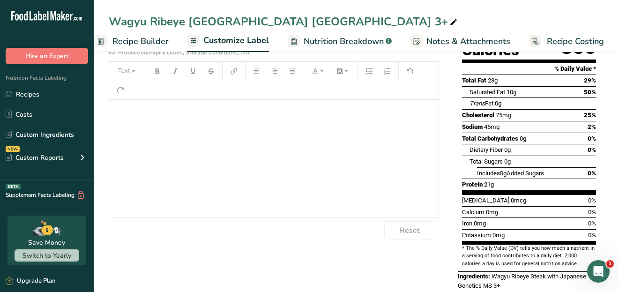
scroll to position [0, 0]
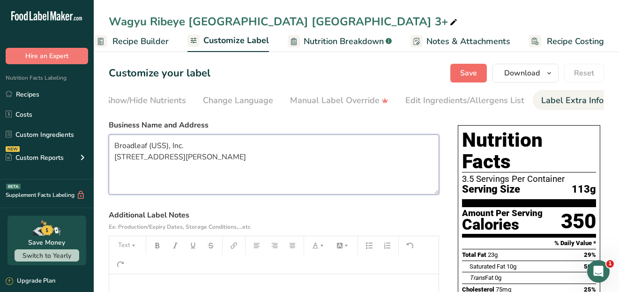
type textarea "Broadleaf (USS), Inc. [STREET_ADDRESS][PERSON_NAME]"
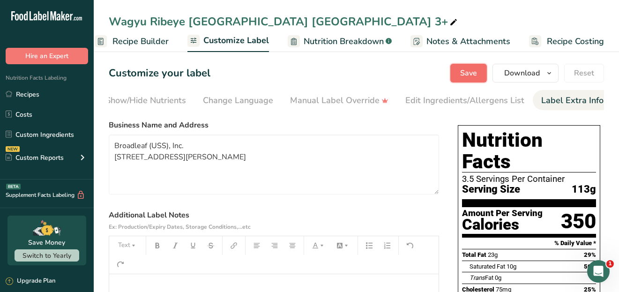
click at [466, 71] on span "Save" at bounding box center [468, 72] width 17 height 11
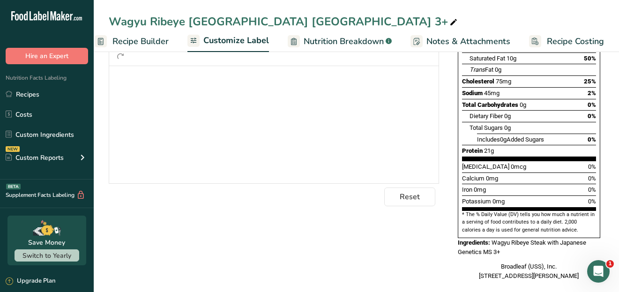
scroll to position [21, 0]
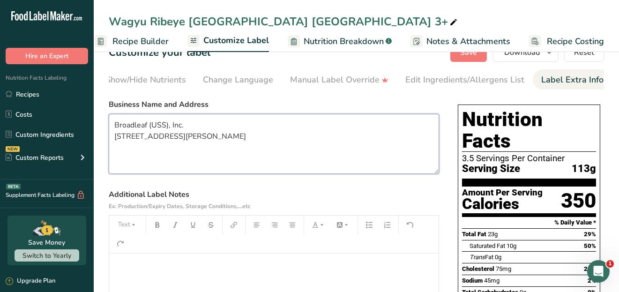
drag, startPoint x: 246, startPoint y: 138, endPoint x: 124, endPoint y: 128, distance: 122.2
click at [110, 128] on textarea "Broadleaf (USS), Inc. [STREET_ADDRESS][PERSON_NAME]" at bounding box center [274, 144] width 330 height 60
click at [324, 144] on textarea "Broadleaf (USS), Inc. [STREET_ADDRESS][PERSON_NAME]" at bounding box center [274, 144] width 330 height 60
click at [335, 147] on textarea "Broadleaf (USS), Inc. [STREET_ADDRESS][PERSON_NAME]" at bounding box center [274, 144] width 330 height 60
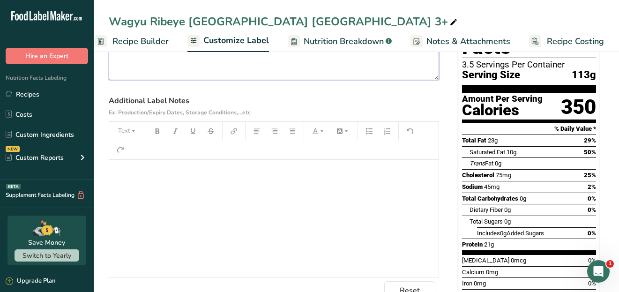
scroll to position [161, 0]
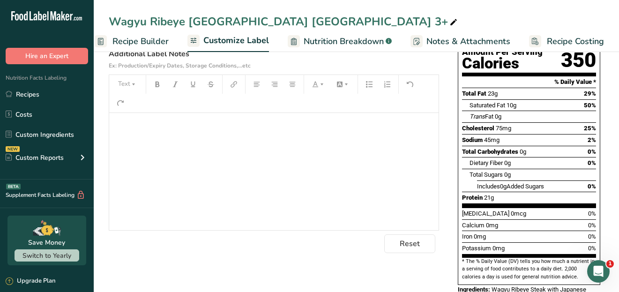
click at [133, 40] on span "Recipe Builder" at bounding box center [140, 41] width 56 height 13
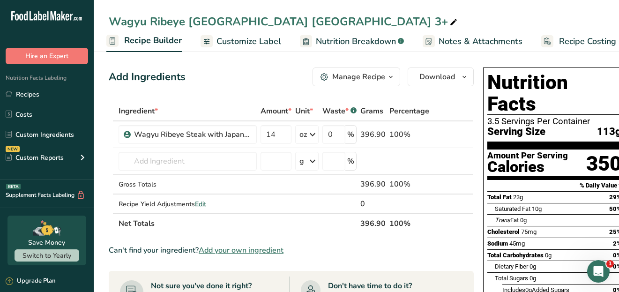
click at [250, 36] on span "Customize Label" at bounding box center [249, 41] width 65 height 13
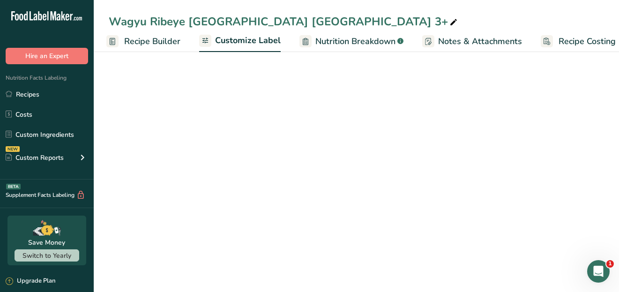
scroll to position [0, 102]
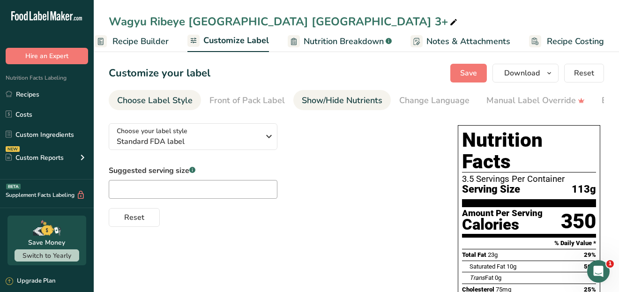
click at [330, 102] on div "Show/Hide Nutrients" at bounding box center [342, 100] width 81 height 13
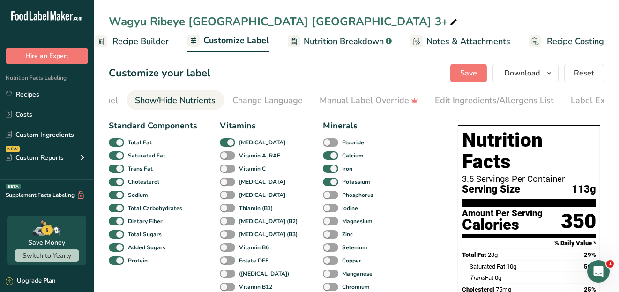
scroll to position [0, 182]
click at [225, 143] on span at bounding box center [227, 142] width 15 height 9
click at [225, 143] on input "[MEDICAL_DATA]" at bounding box center [223, 142] width 6 height 6
checkbox input "false"
click at [323, 156] on span at bounding box center [330, 155] width 15 height 9
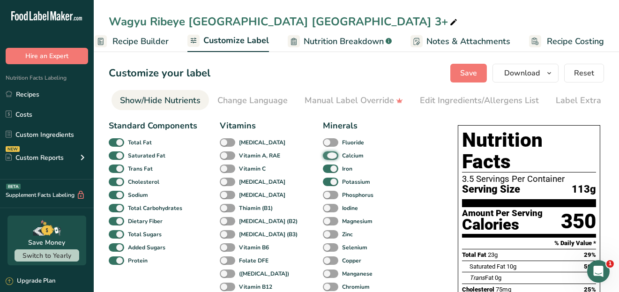
click at [323, 156] on input "Calcium" at bounding box center [326, 155] width 6 height 6
checkbox input "false"
click at [323, 171] on span at bounding box center [330, 168] width 15 height 9
click at [323, 171] on input "Iron" at bounding box center [326, 168] width 6 height 6
checkbox input "false"
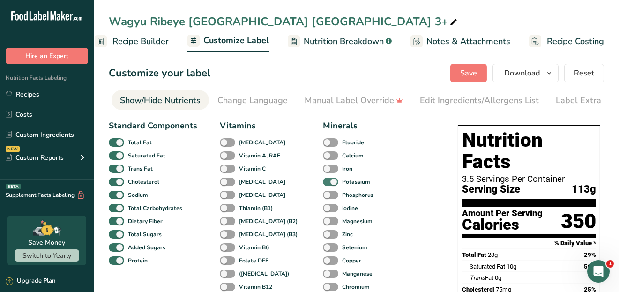
click at [323, 184] on span at bounding box center [330, 182] width 15 height 9
click at [323, 184] on input "Potassium" at bounding box center [326, 182] width 6 height 6
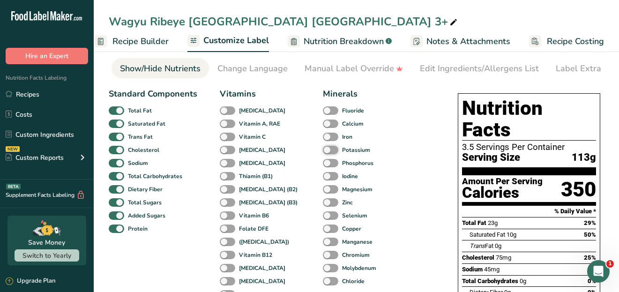
scroll to position [47, 0]
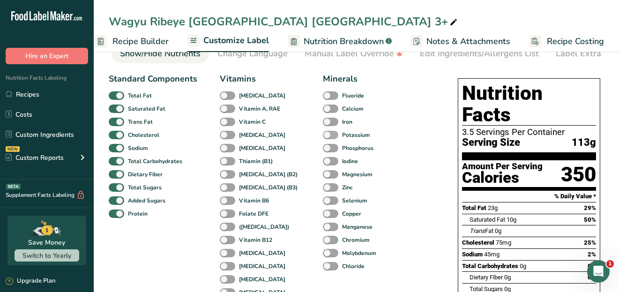
click at [323, 136] on span at bounding box center [330, 135] width 15 height 9
click at [323, 136] on input "Potassium" at bounding box center [326, 135] width 6 height 6
checkbox input "true"
click at [323, 120] on span at bounding box center [330, 122] width 15 height 9
click at [323, 120] on input "Iron" at bounding box center [326, 122] width 6 height 6
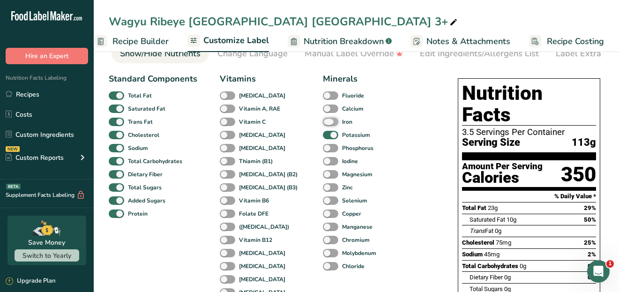
checkbox input "true"
click at [323, 110] on span at bounding box center [330, 109] width 15 height 9
click at [323, 110] on input "Calcium" at bounding box center [326, 108] width 6 height 6
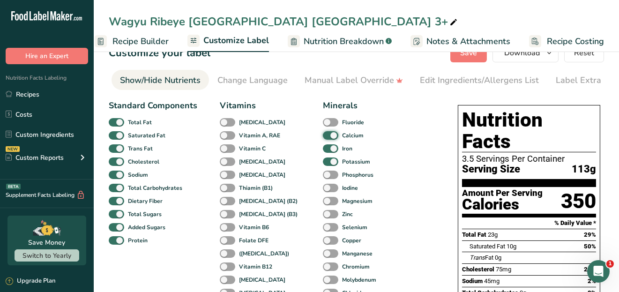
scroll to position [0, 0]
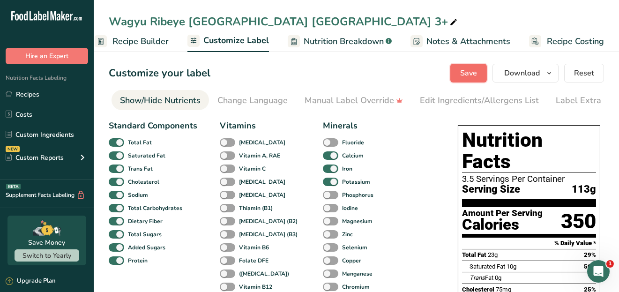
click at [477, 73] on span "Save" at bounding box center [468, 72] width 17 height 11
click at [469, 73] on span "Save" at bounding box center [468, 72] width 17 height 11
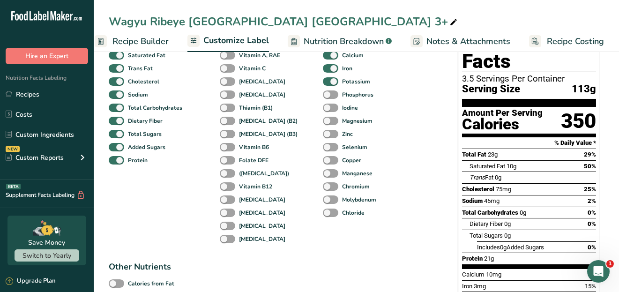
scroll to position [47, 0]
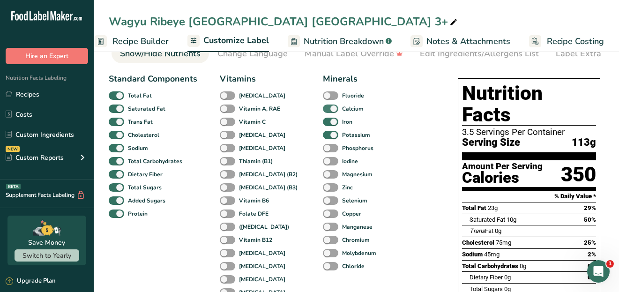
click at [323, 110] on span at bounding box center [330, 109] width 15 height 9
click at [323, 110] on input "Calcium" at bounding box center [326, 108] width 6 height 6
checkbox input "false"
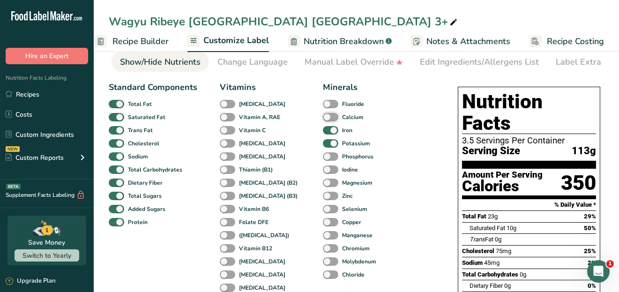
scroll to position [0, 0]
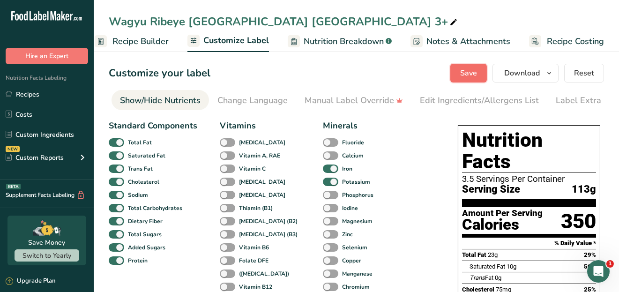
click at [477, 74] on span "Save" at bounding box center [468, 72] width 17 height 11
click at [471, 74] on span "Save" at bounding box center [468, 72] width 17 height 11
click at [141, 41] on span "Recipe Builder" at bounding box center [140, 41] width 56 height 13
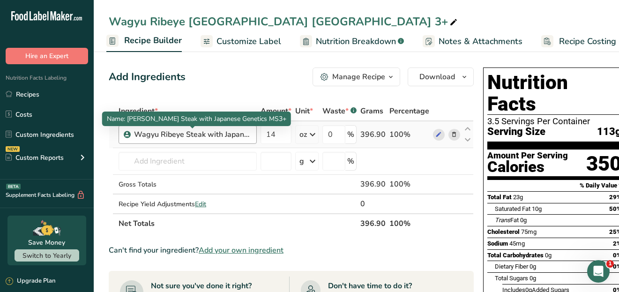
click at [237, 135] on div "Wagyu Ribeye Steak with Japanese Genetics MS3+" at bounding box center [192, 134] width 117 height 11
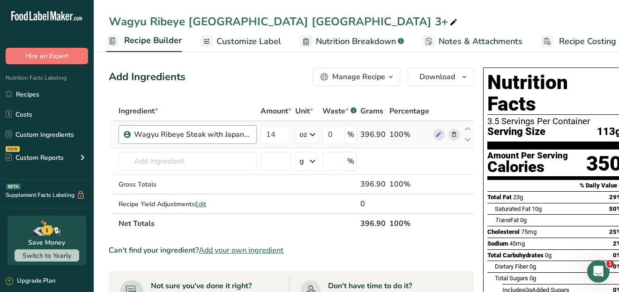
click at [237, 135] on div "Wagyu Ribeye Steak with Japanese Genetics MS3+" at bounding box center [192, 134] width 117 height 11
click at [223, 44] on span "Customize Label" at bounding box center [249, 41] width 65 height 13
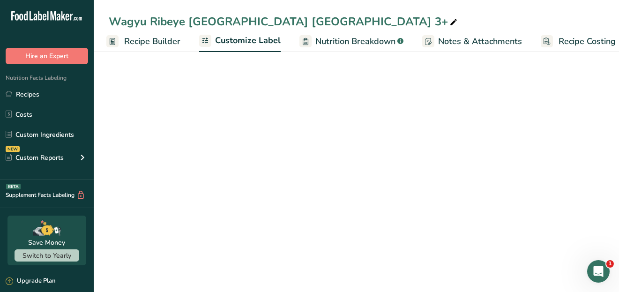
scroll to position [0, 102]
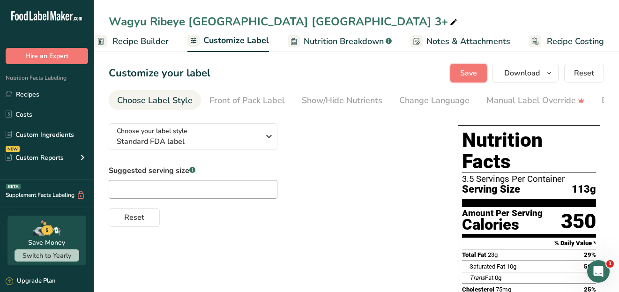
click at [477, 75] on span "Save" at bounding box center [468, 72] width 17 height 11
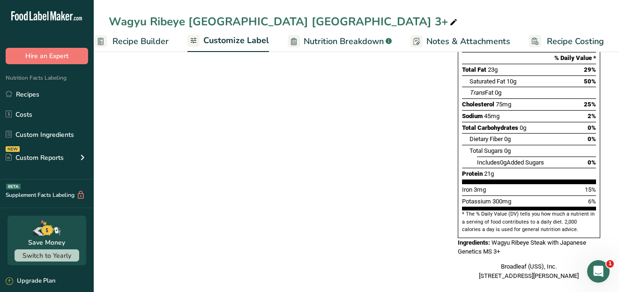
scroll to position [0, 0]
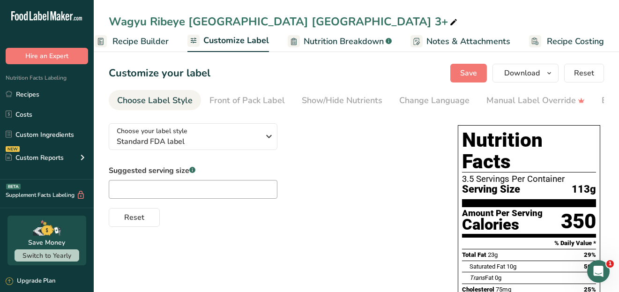
click at [134, 40] on span "Recipe Builder" at bounding box center [140, 41] width 56 height 13
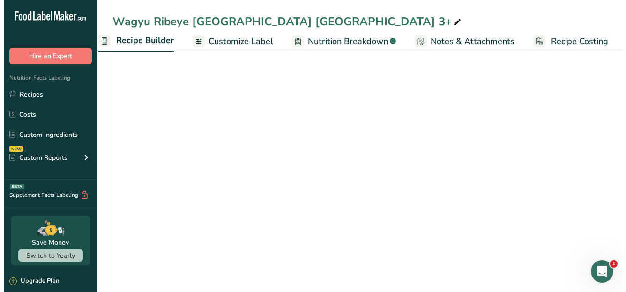
scroll to position [0, 90]
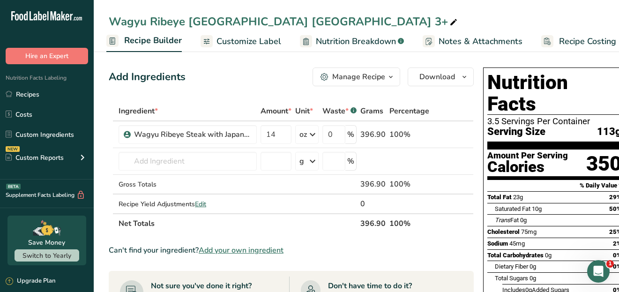
click at [111, 41] on icon at bounding box center [112, 41] width 2 height 0
click at [374, 79] on div "Manage Recipe" at bounding box center [358, 76] width 53 height 11
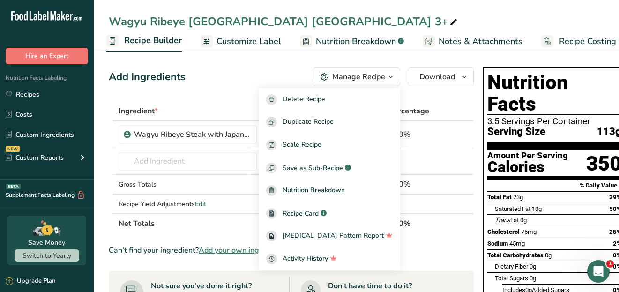
click at [247, 75] on div "Add Ingredients Manage Recipe Delete Recipe Duplicate Recipe Scale Recipe Save …" at bounding box center [291, 76] width 365 height 19
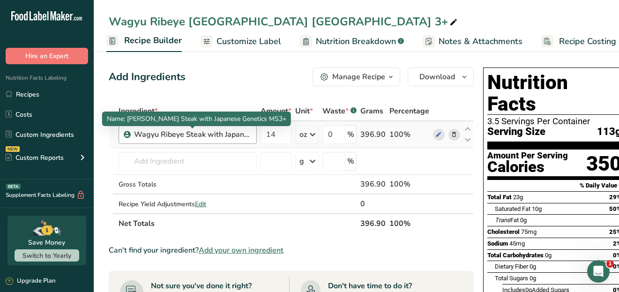
click at [237, 136] on div "Wagyu Ribeye Steak with Japanese Genetics MS3+" at bounding box center [192, 134] width 117 height 11
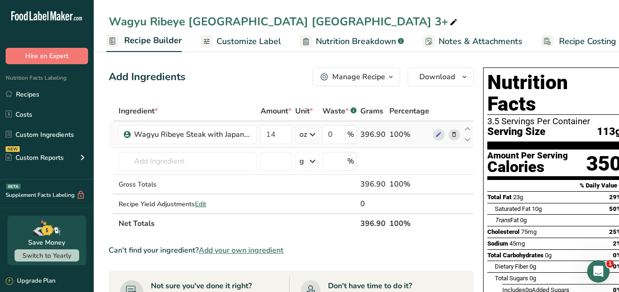
click at [451, 134] on icon at bounding box center [454, 135] width 7 height 10
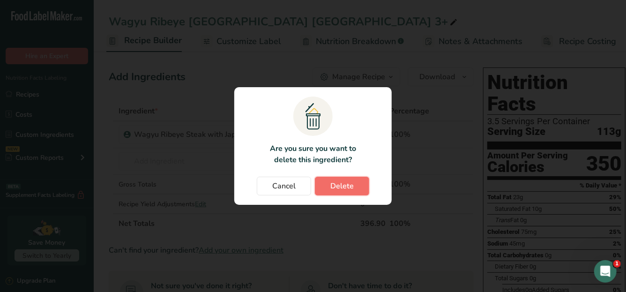
click at [356, 184] on button "Delete" at bounding box center [342, 186] width 54 height 19
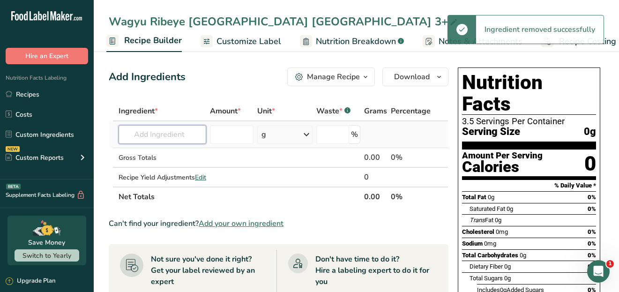
click at [169, 138] on input "text" at bounding box center [163, 134] width 88 height 19
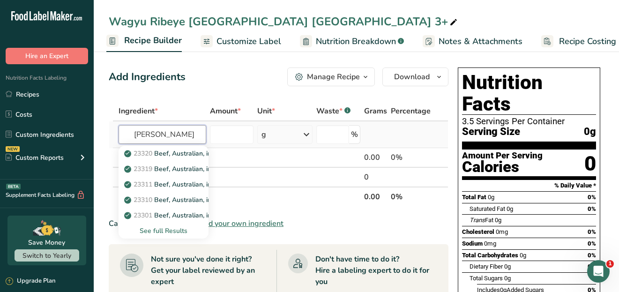
type input "wagy"
click at [173, 232] on div "See full Results" at bounding box center [163, 231] width 75 height 10
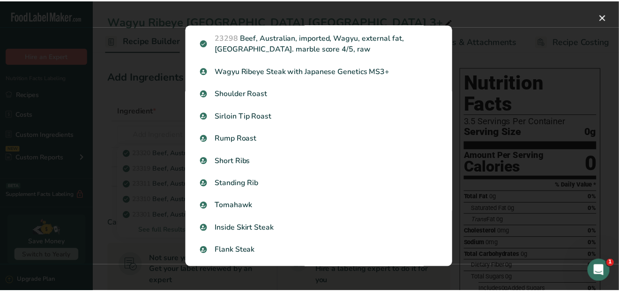
scroll to position [609, 0]
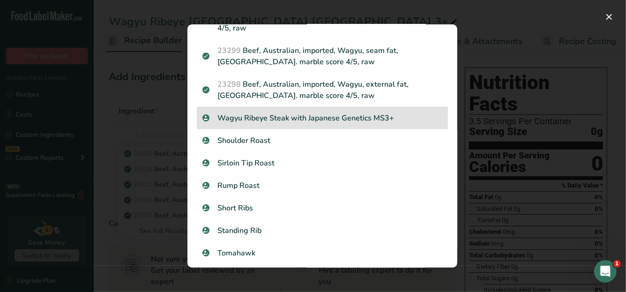
click at [299, 116] on p "Wagyu Ribeye Steak with Japanese Genetics MS3+" at bounding box center [322, 117] width 240 height 11
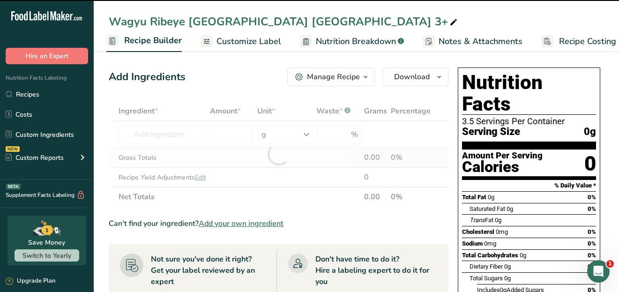
type input "0"
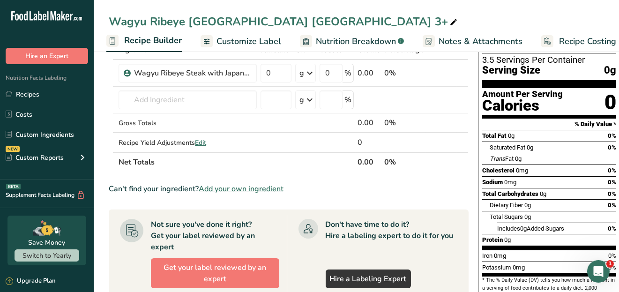
scroll to position [47, 0]
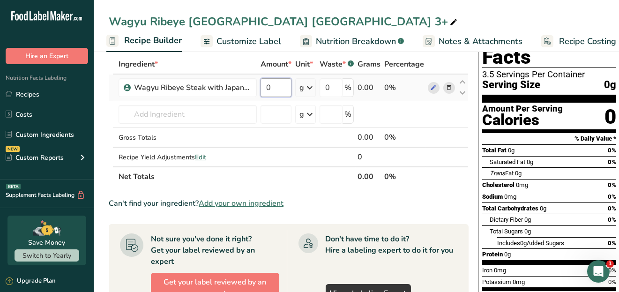
drag, startPoint x: 280, startPoint y: 88, endPoint x: 258, endPoint y: 89, distance: 22.0
click at [259, 89] on td "0" at bounding box center [276, 88] width 35 height 27
type input "14"
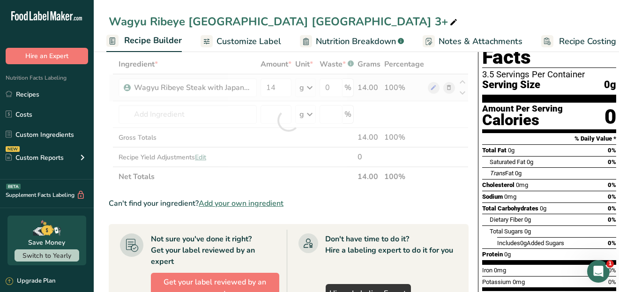
click at [312, 86] on div "Ingredient * Amount * Unit * Waste * .a-a{fill:#347362;}.b-a{fill:#fff;} Grams …" at bounding box center [289, 120] width 360 height 132
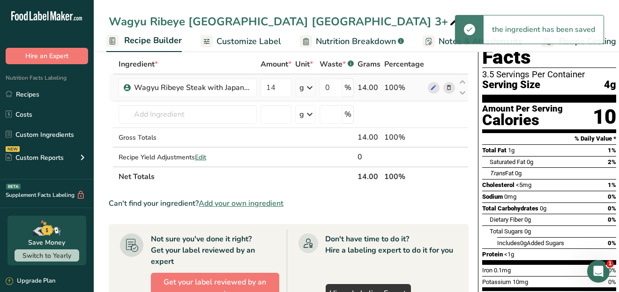
click at [308, 86] on icon at bounding box center [309, 87] width 11 height 17
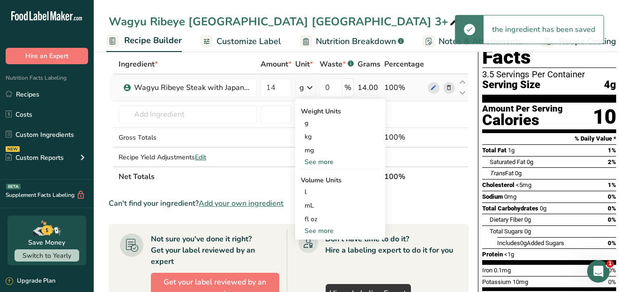
click at [323, 163] on div "See more" at bounding box center [340, 162] width 79 height 10
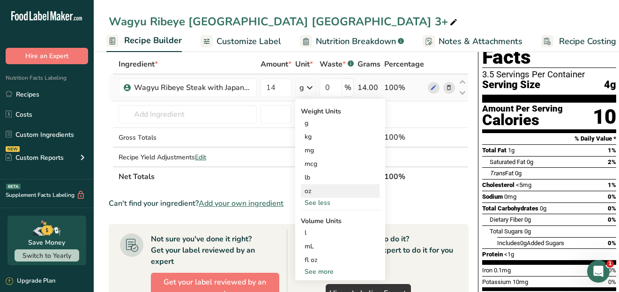
click at [322, 192] on div "oz" at bounding box center [340, 191] width 79 height 14
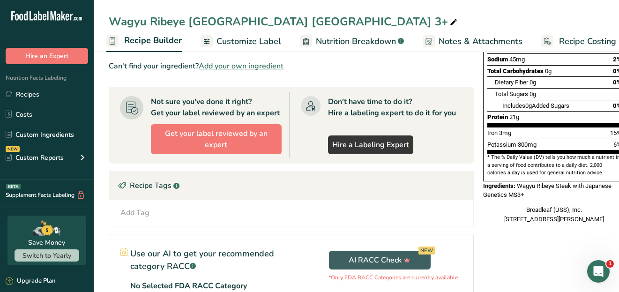
scroll to position [187, 0]
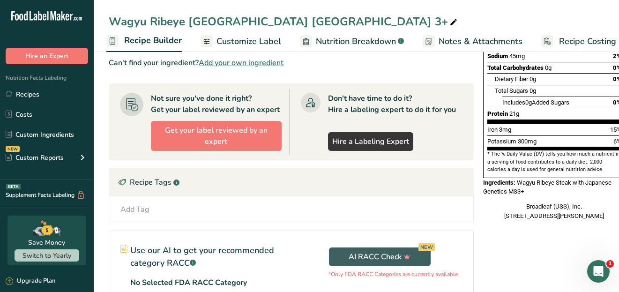
click at [250, 45] on span "Customize Label" at bounding box center [249, 41] width 65 height 13
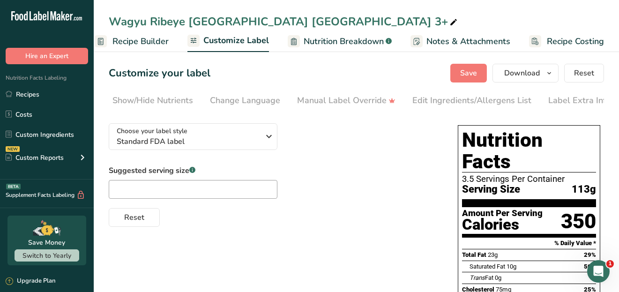
scroll to position [0, 196]
click at [570, 100] on div "Label Extra Info" at bounding box center [572, 100] width 62 height 13
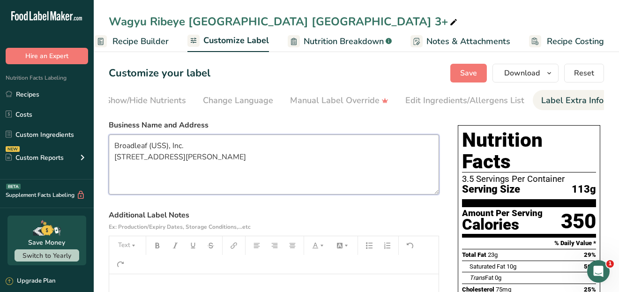
drag, startPoint x: 239, startPoint y: 160, endPoint x: 111, endPoint y: 149, distance: 128.9
click at [111, 149] on textarea "Broadleaf (USS), Inc. [STREET_ADDRESS][PERSON_NAME]" at bounding box center [274, 164] width 330 height 60
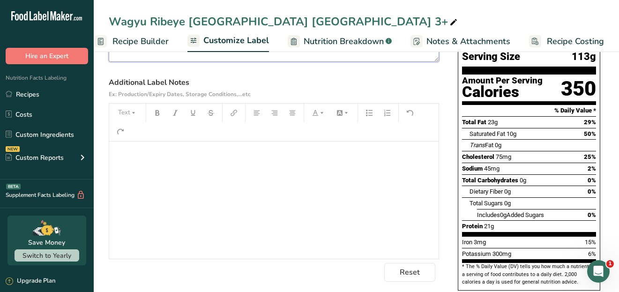
scroll to position [140, 0]
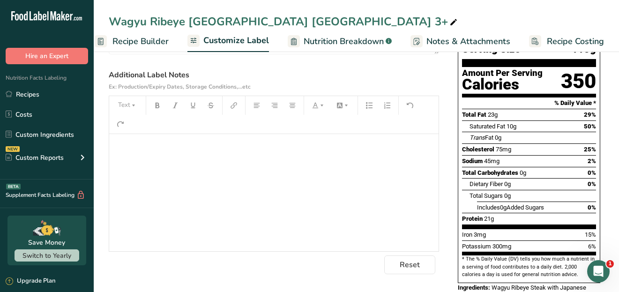
click at [143, 144] on p "﻿" at bounding box center [274, 147] width 320 height 11
click at [186, 149] on p "Broadleaf (USS), Inc." at bounding box center [274, 147] width 320 height 11
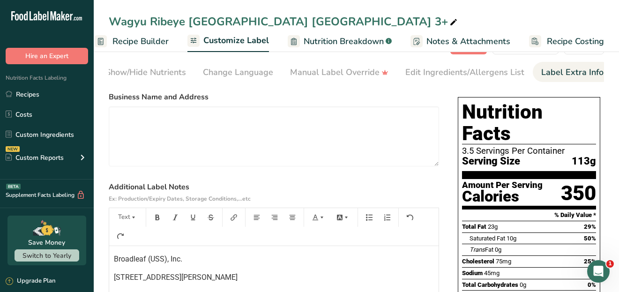
scroll to position [0, 0]
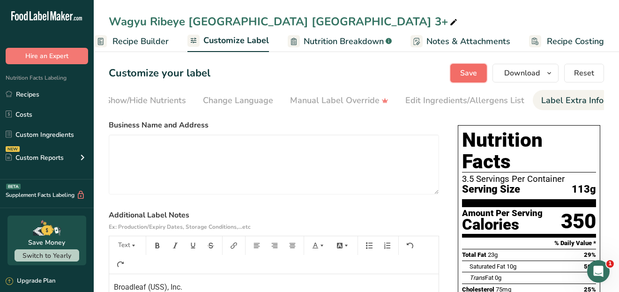
click at [467, 70] on span "Save" at bounding box center [468, 72] width 17 height 11
